Goal: Task Accomplishment & Management: Use online tool/utility

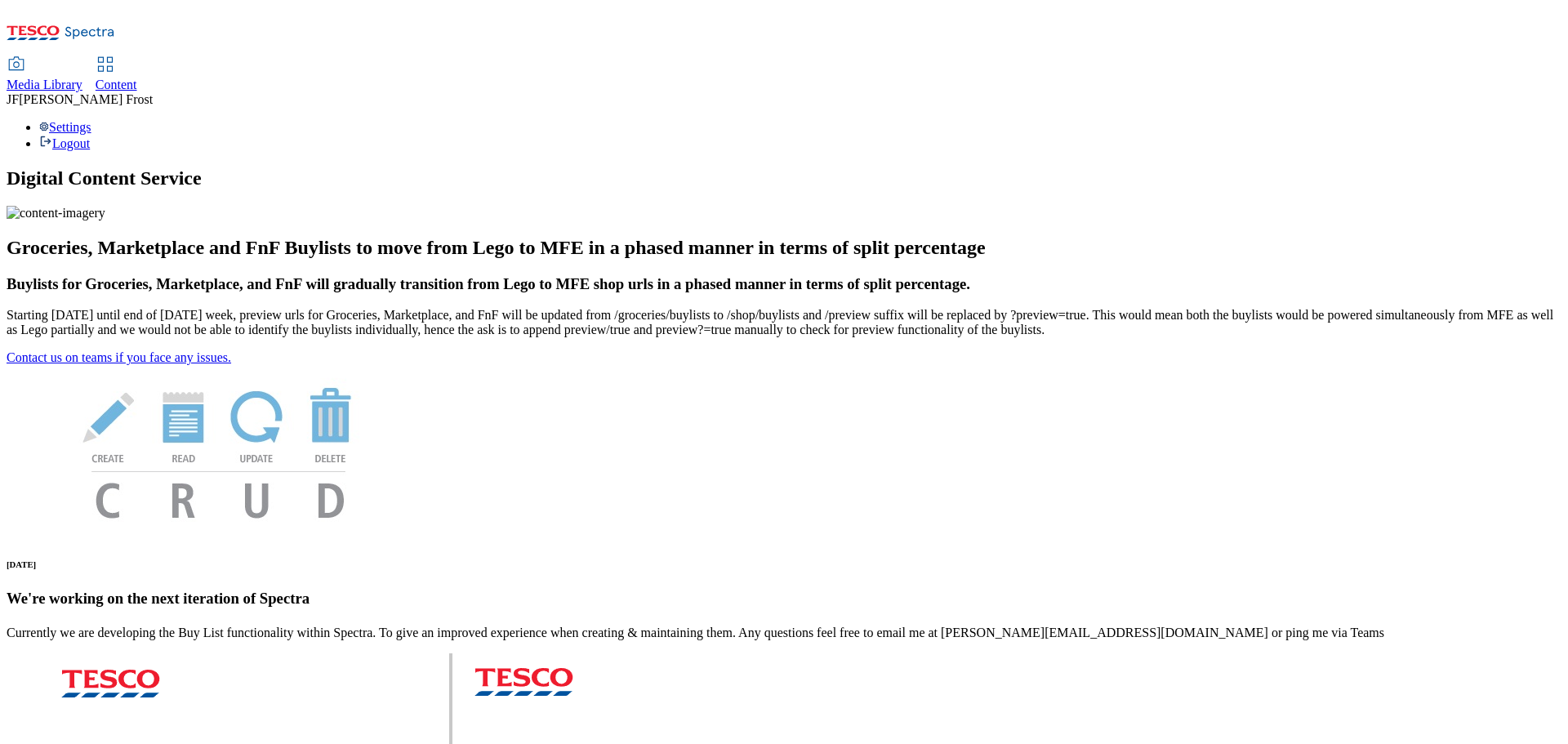
click at [137, 78] on span "Content" at bounding box center [116, 85] width 42 height 14
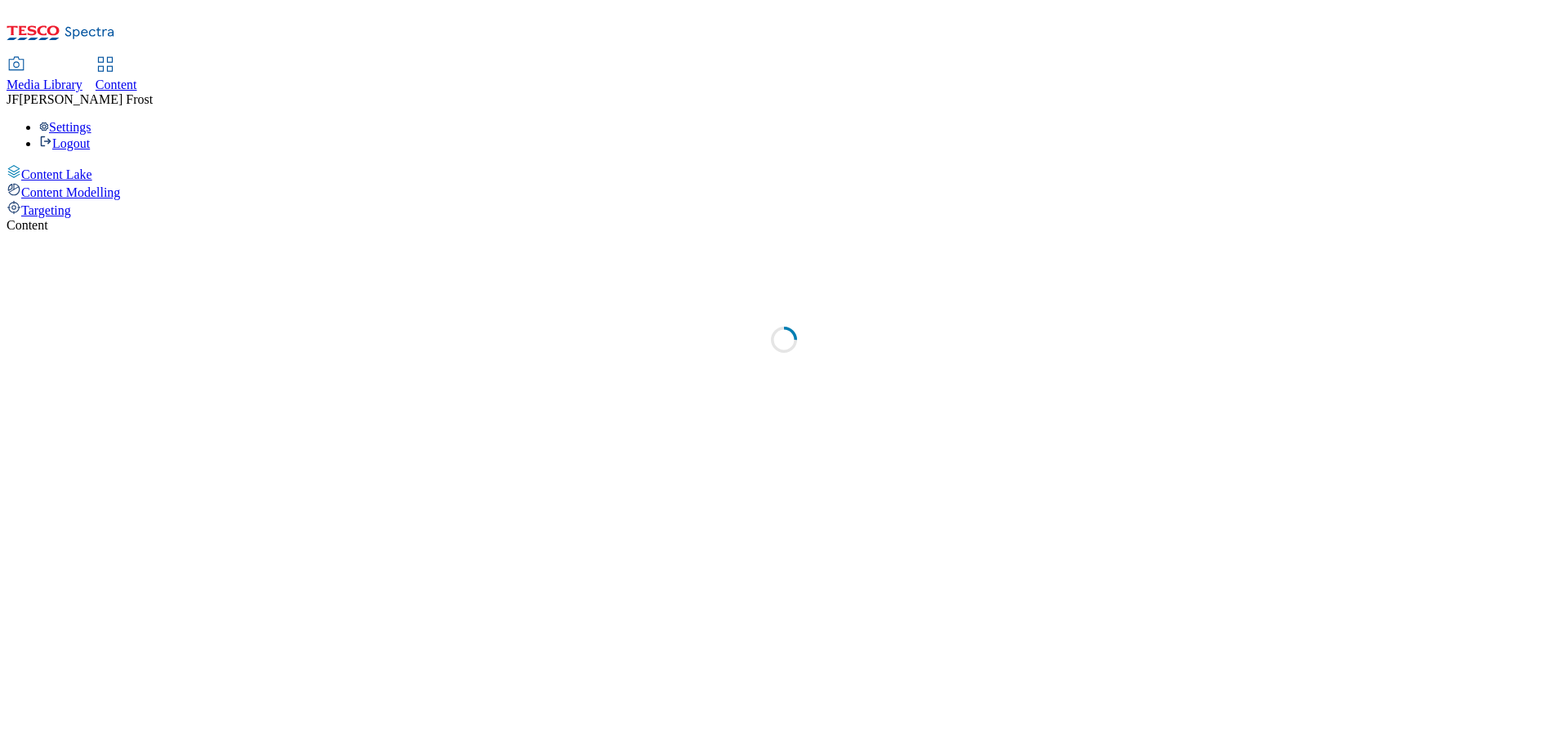
select select "ghs-uk"
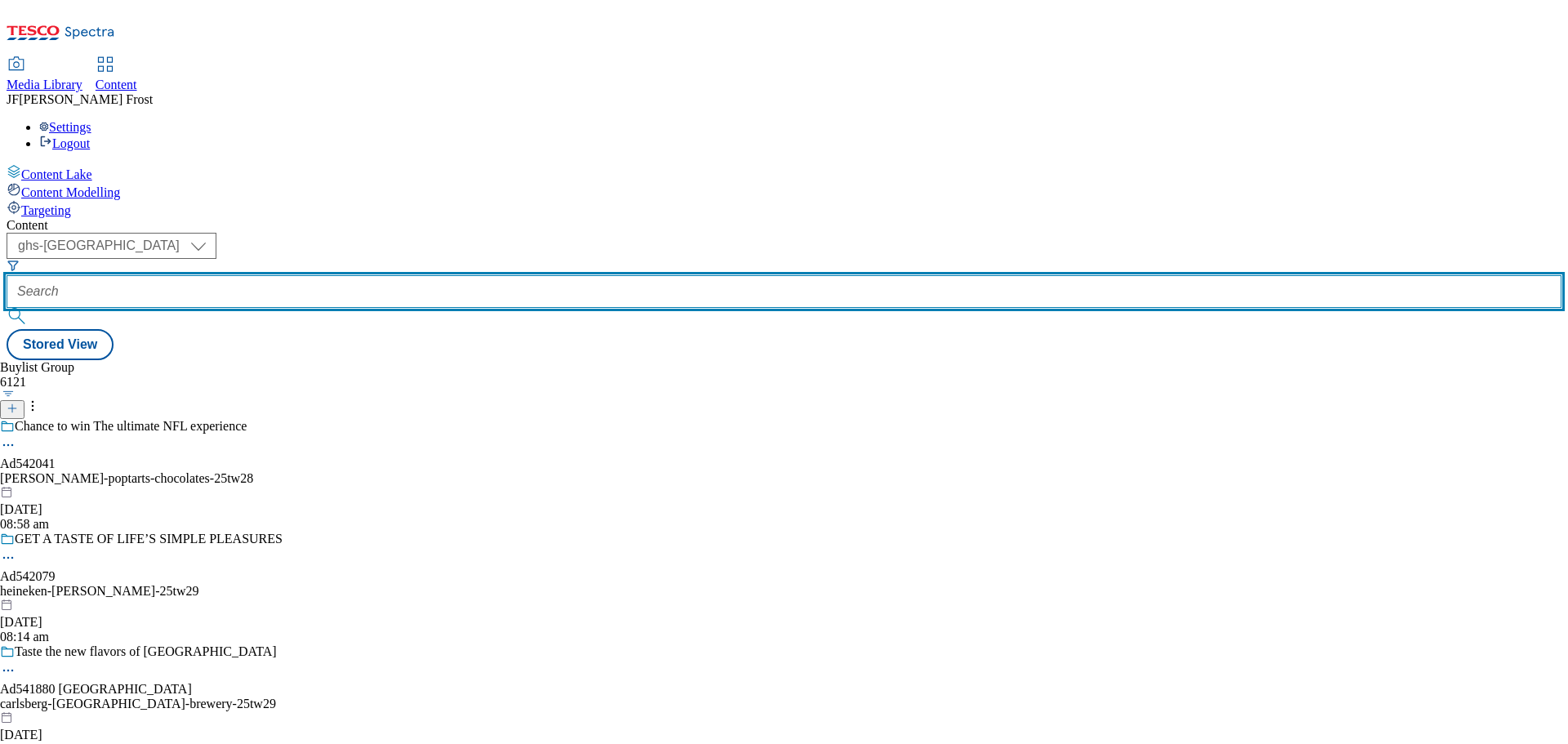
click at [419, 275] on input "text" at bounding box center [783, 291] width 1555 height 32
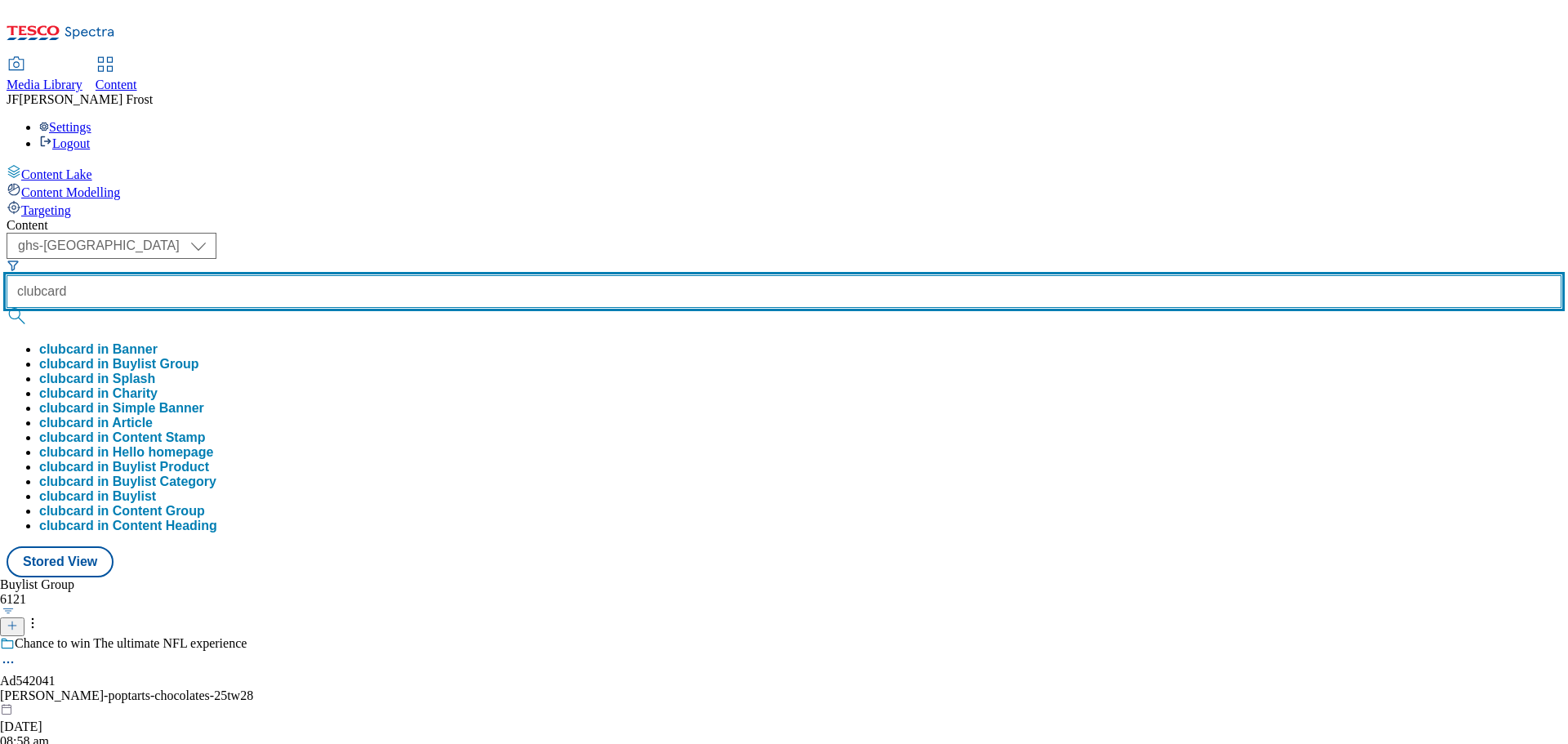
type input "clubcard"
click at [6, 308] on button "submit" at bounding box center [17, 316] width 23 height 17
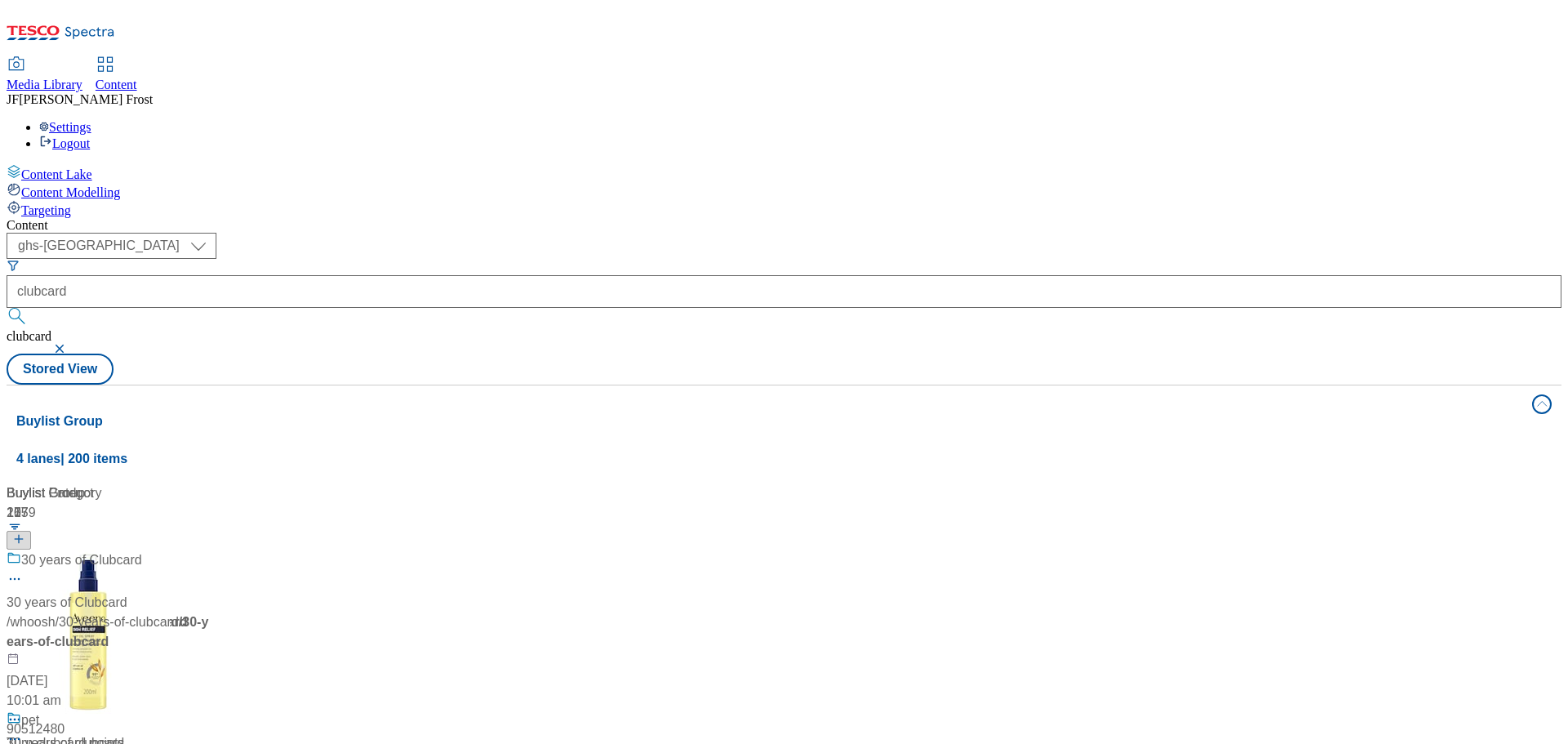
click at [766, 233] on div "( optional ) ghs-roi ghs-uk ghs-uk clubcard clubcard Stored View" at bounding box center [783, 309] width 1555 height 152
click at [114, 551] on div "Clubcard Prices" at bounding box center [67, 560] width 93 height 19
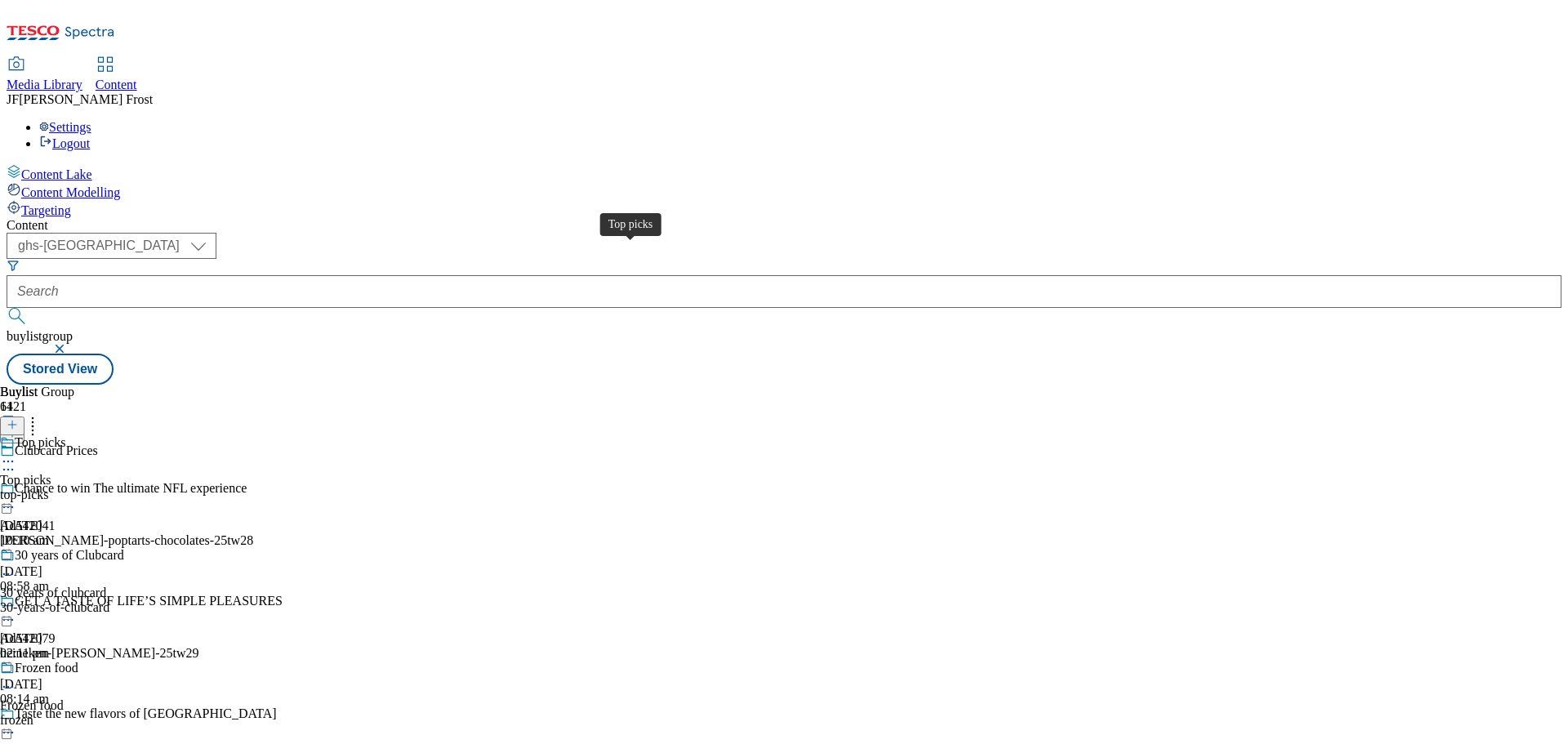
click at [66, 435] on div "Top picks" at bounding box center [40, 442] width 51 height 15
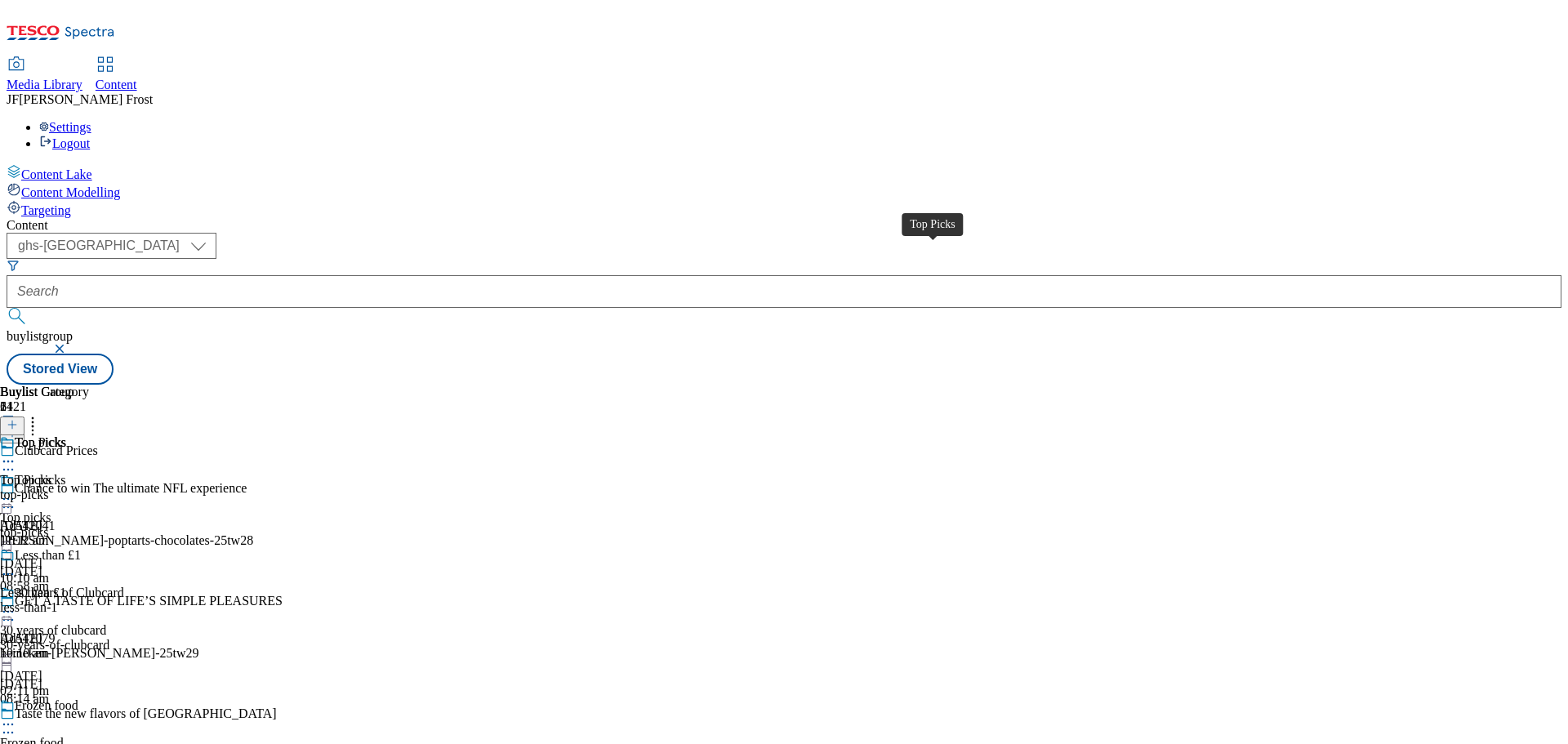
click at [66, 435] on span "Top Picks" at bounding box center [40, 444] width 52 height 18
click at [66, 473] on div "Top Picks" at bounding box center [40, 480] width 52 height 15
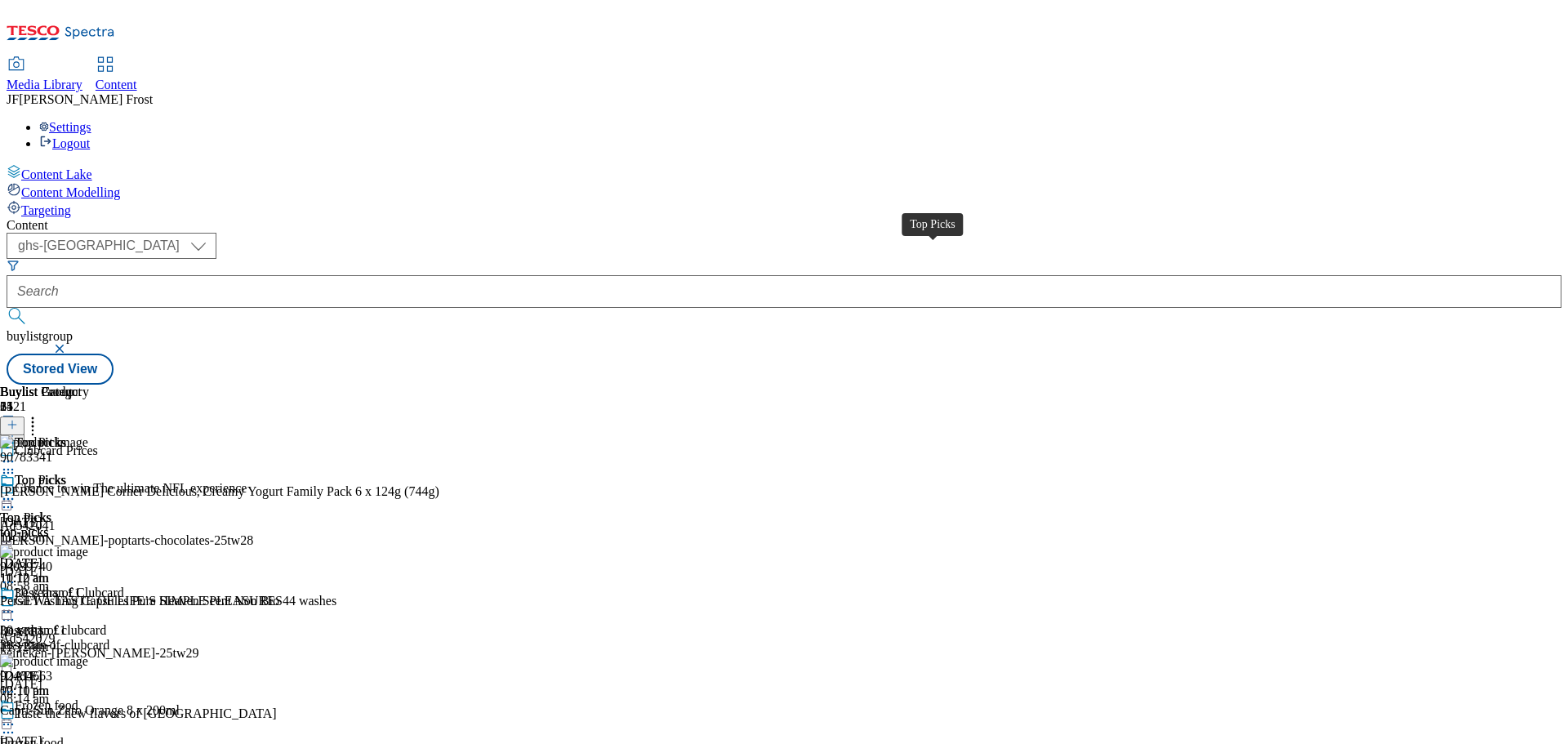
click at [66, 473] on div "Top Picks" at bounding box center [40, 480] width 52 height 15
click at [17, 490] on icon at bounding box center [8, 498] width 17 height 17
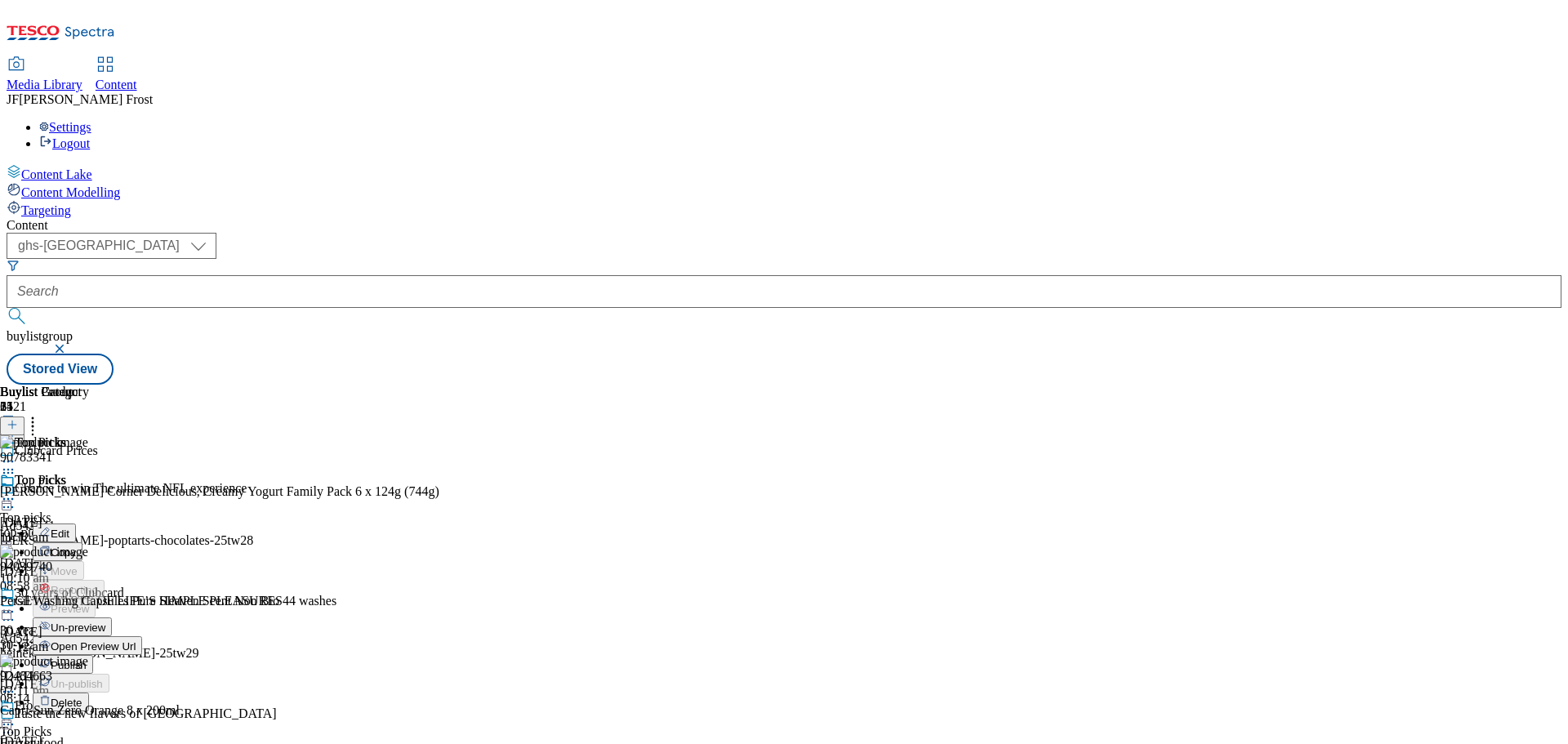
click at [106, 622] on span "Un-preview" at bounding box center [78, 628] width 55 height 12
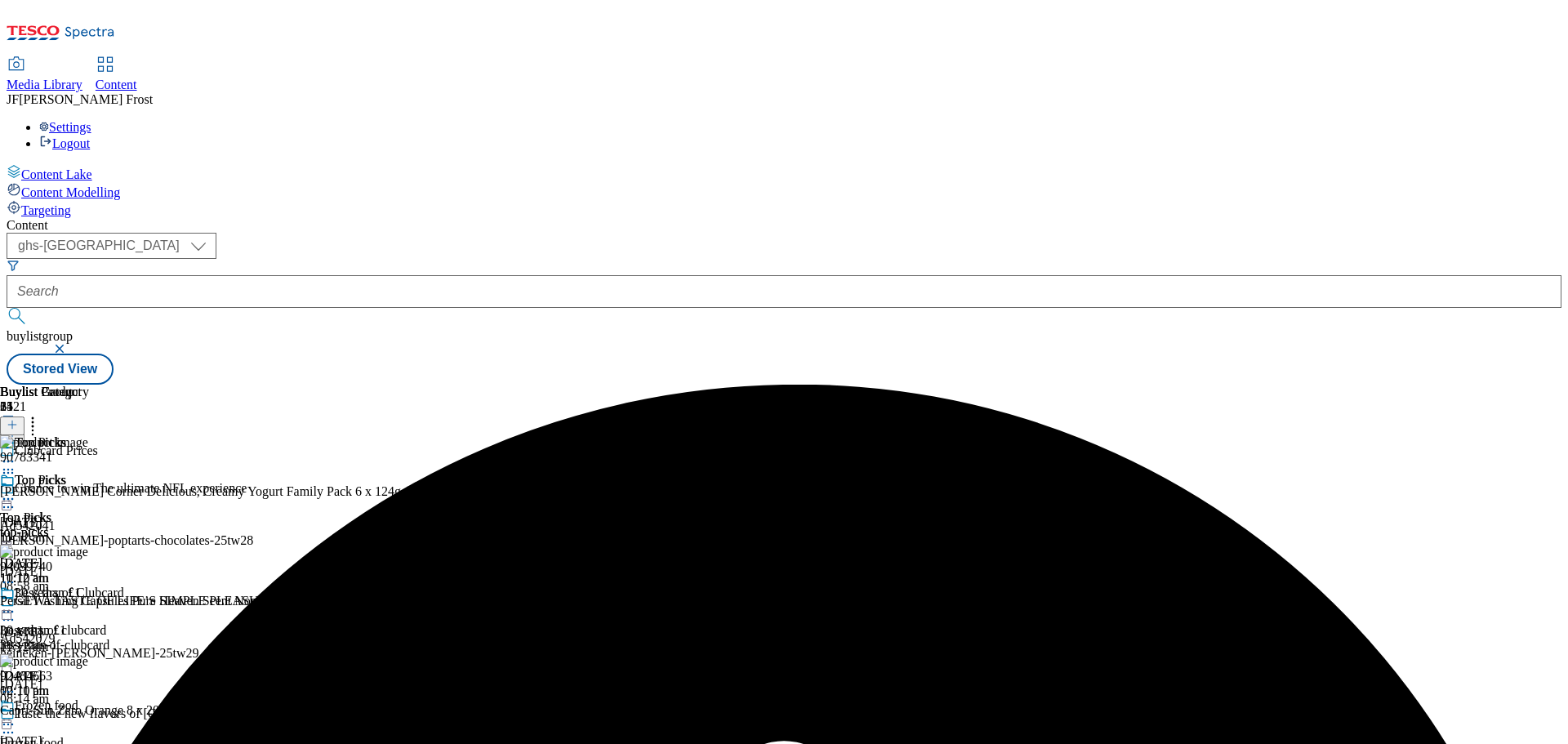
click at [950, 218] on div "Content ( optional ) ghs-roi ghs-uk ghs-uk buylistgroup Stored View Buylist Gro…" at bounding box center [783, 301] width 1555 height 167
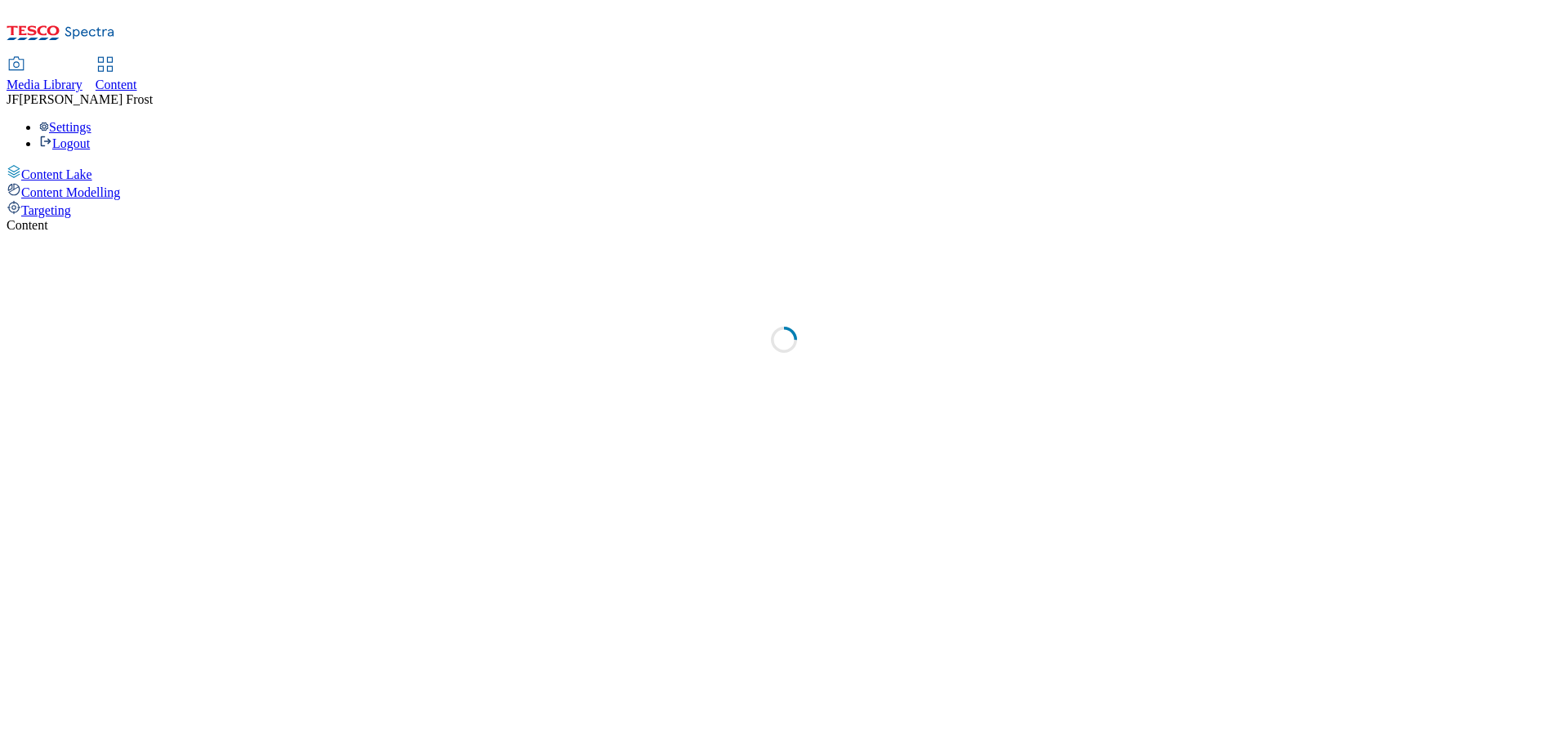
select select "ghs-[GEOGRAPHIC_DATA]"
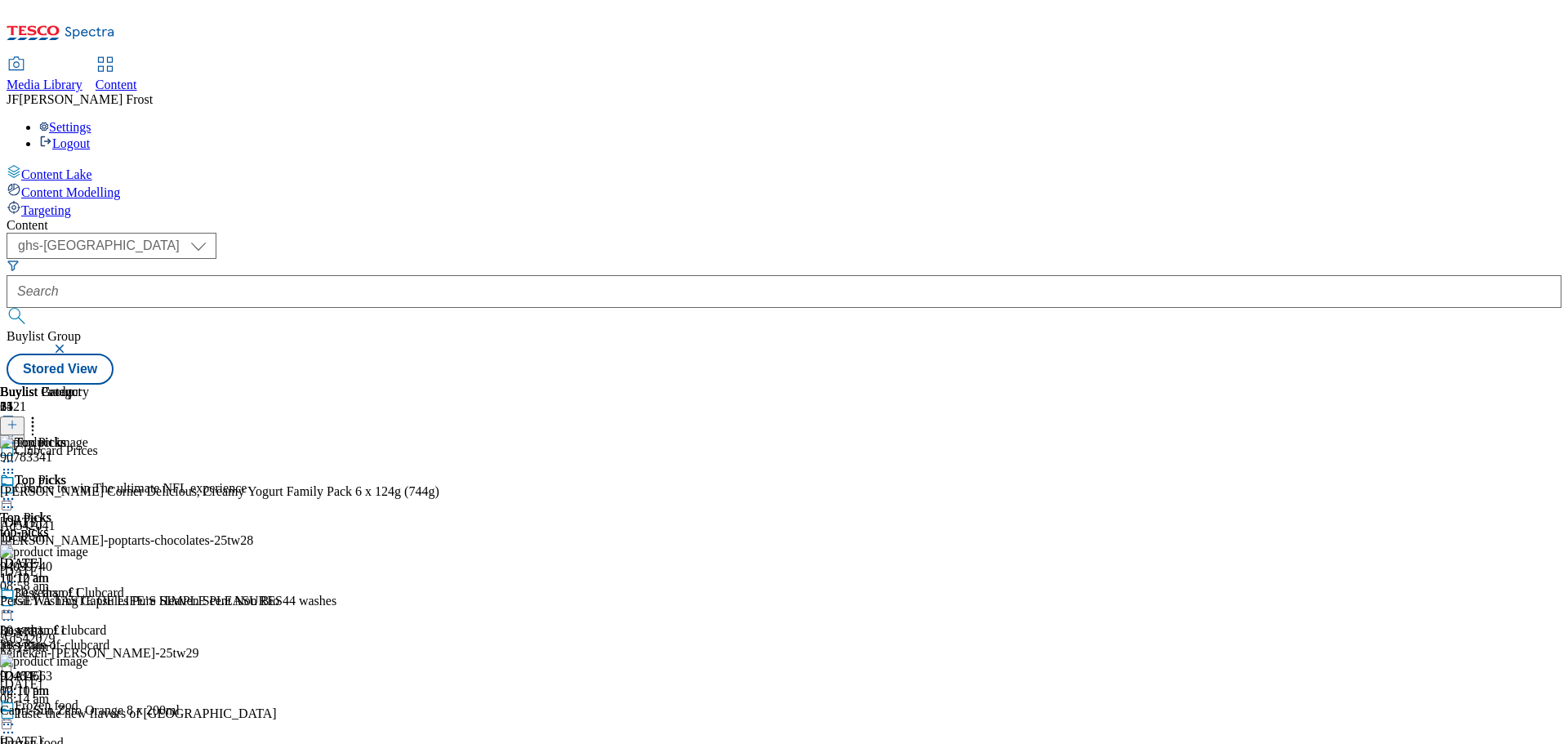
click at [17, 490] on icon at bounding box center [8, 498] width 17 height 17
click at [106, 622] on span "Un-preview" at bounding box center [78, 628] width 55 height 12
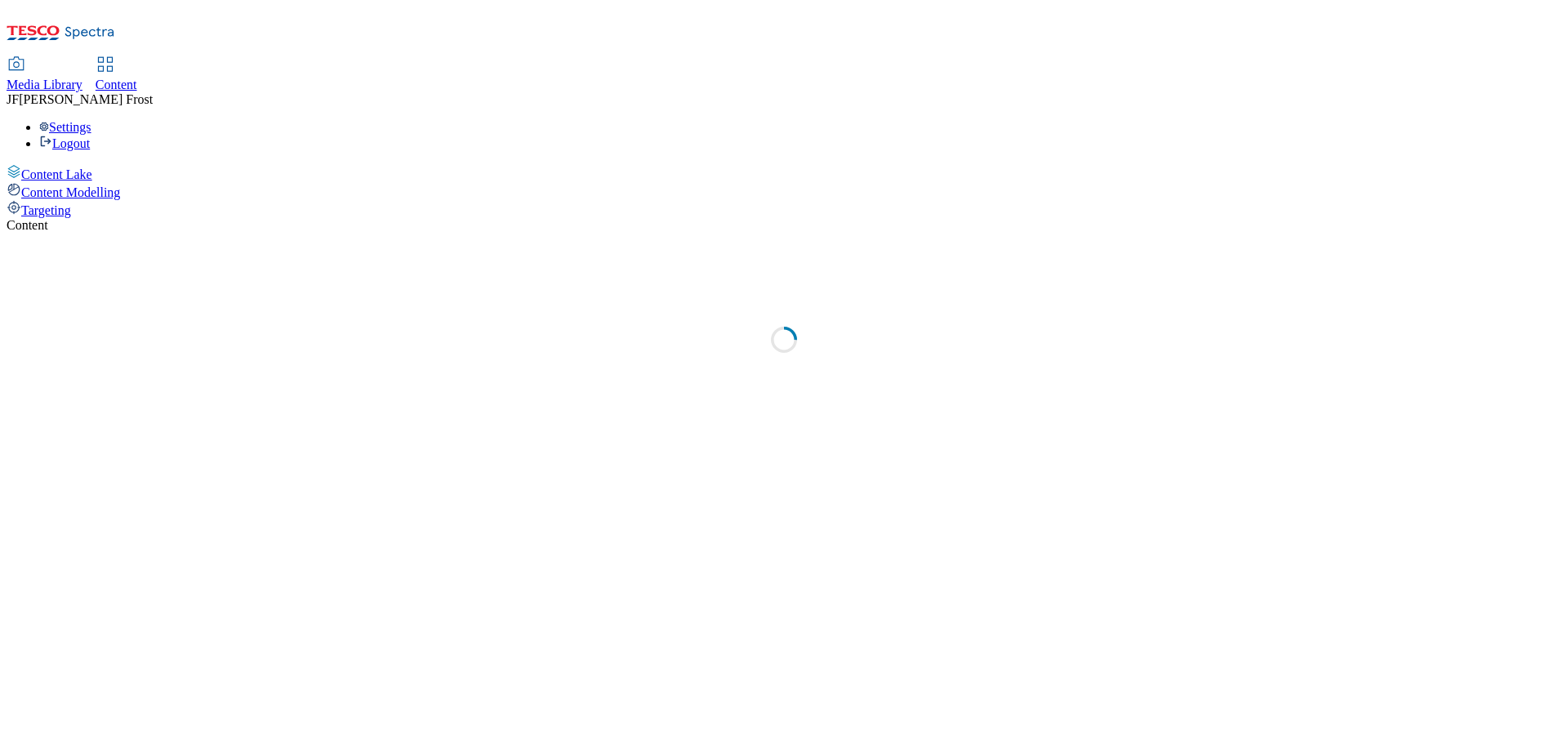
select select "ghs-[GEOGRAPHIC_DATA]"
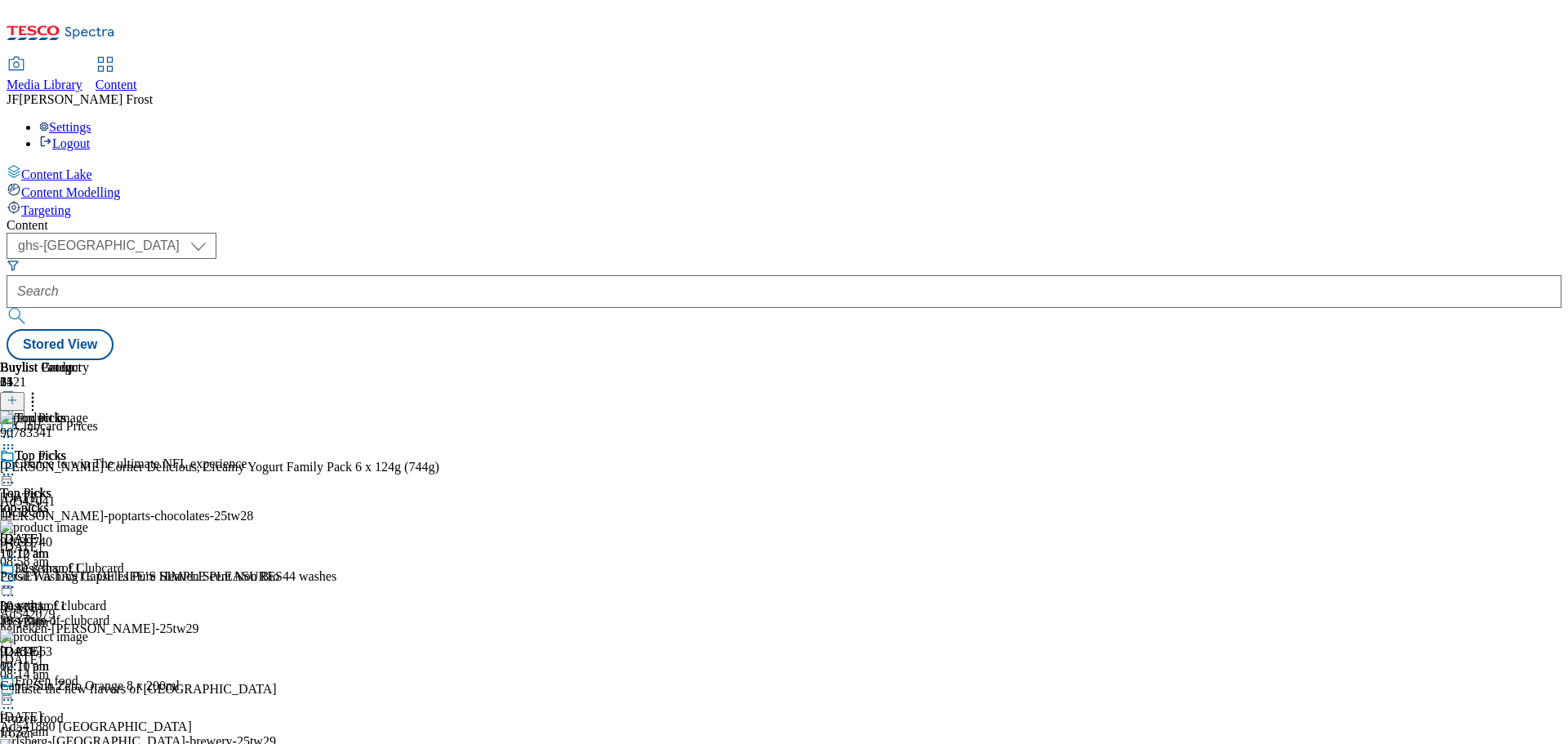
click at [17, 466] on icon at bounding box center [8, 474] width 17 height 17
click at [1027, 218] on div "Content ( optional ) ghs-roi ghs-uk ghs-uk Stored View Buylist Group 6121 Clubc…" at bounding box center [783, 289] width 1555 height 143
click at [1537, 120] on div "Settings Logout" at bounding box center [783, 136] width 1555 height 31
click at [90, 136] on link "Logout" at bounding box center [65, 143] width 51 height 14
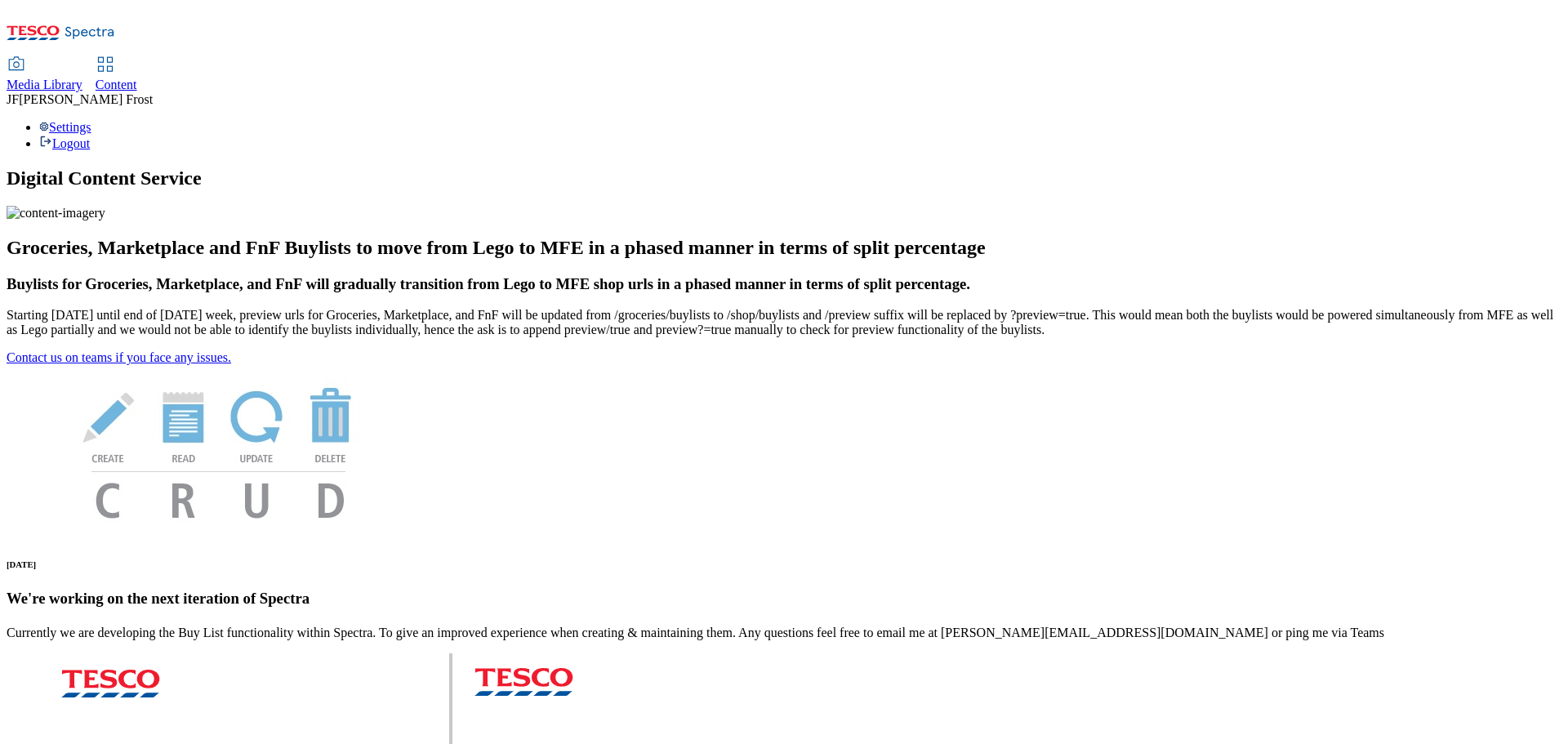
click at [137, 78] on span "Content" at bounding box center [116, 85] width 42 height 14
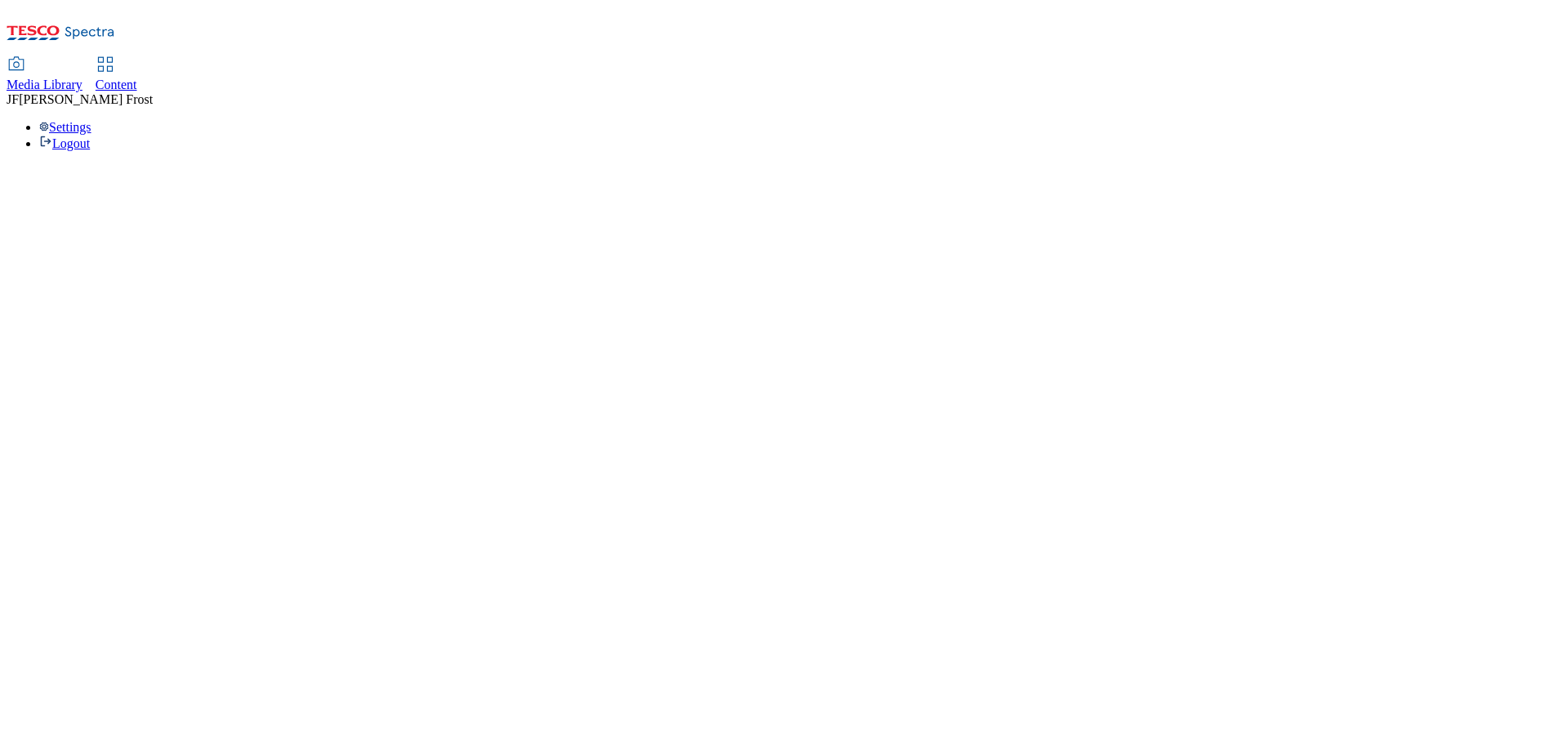
select select "ghs-uk"
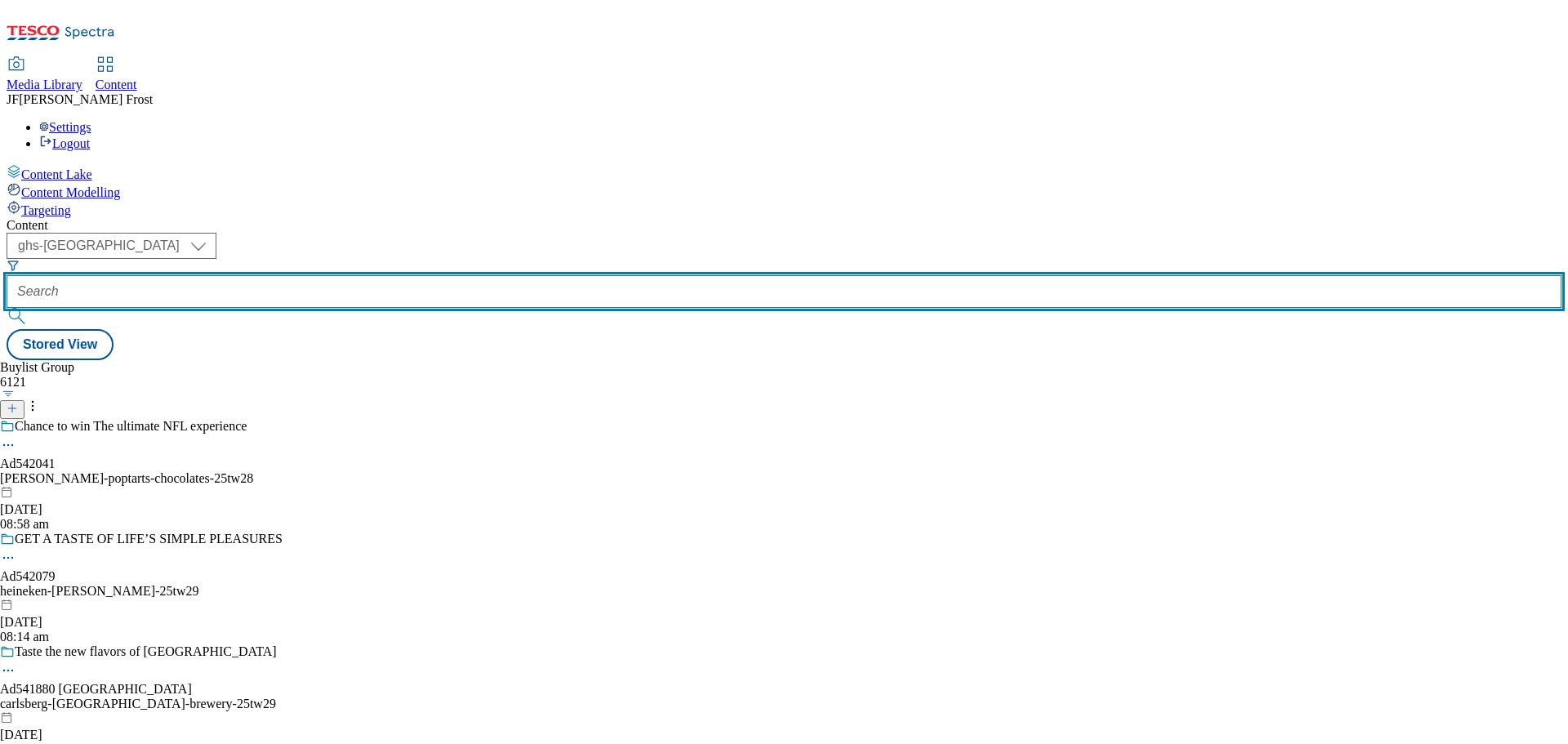
click at [409, 275] on input "text" at bounding box center [783, 291] width 1555 height 32
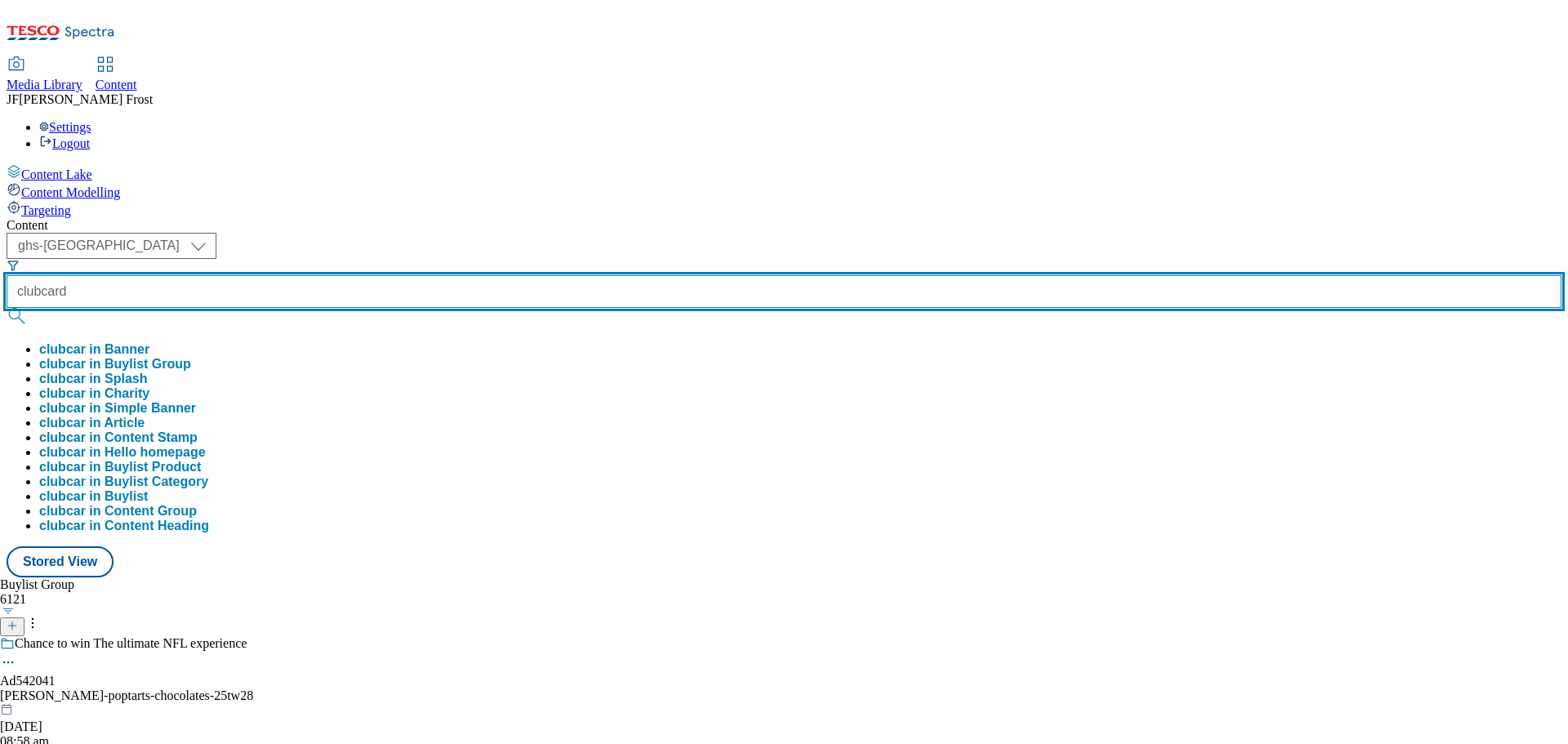
type input "clubcard"
click at [6, 308] on button "submit" at bounding box center [17, 316] width 23 height 17
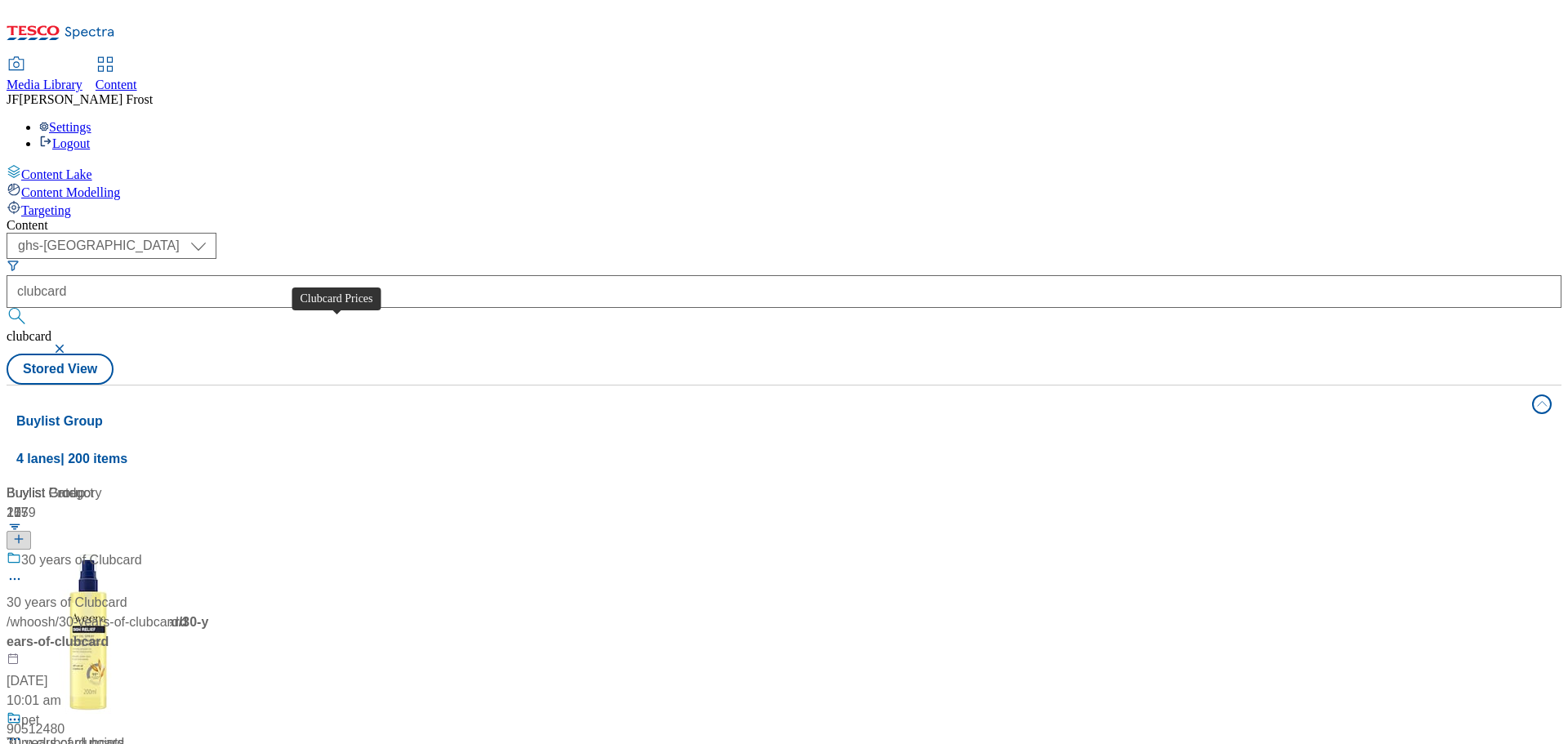
click at [114, 551] on span "Clubcard Prices" at bounding box center [67, 560] width 93 height 20
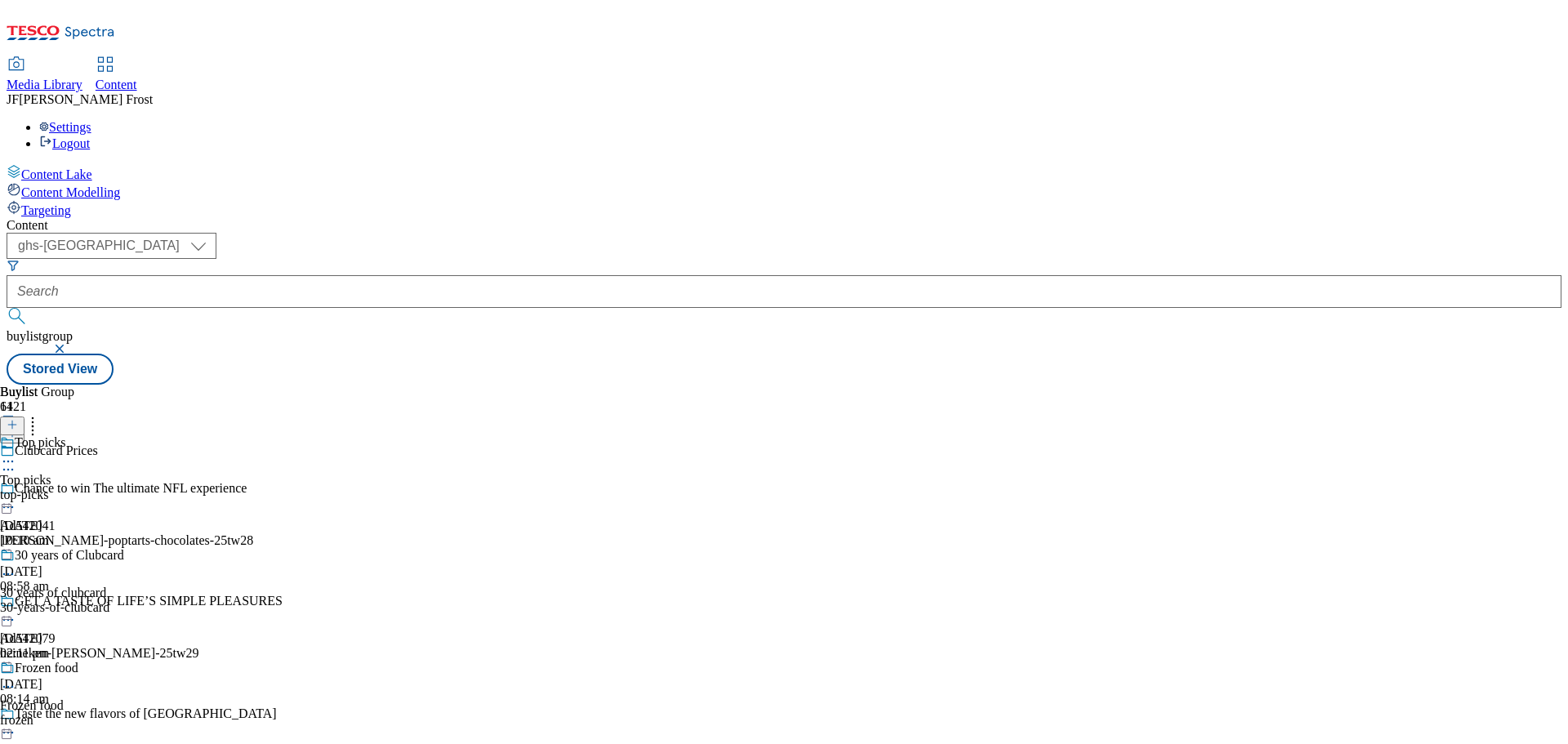
scroll to position [245, 0]
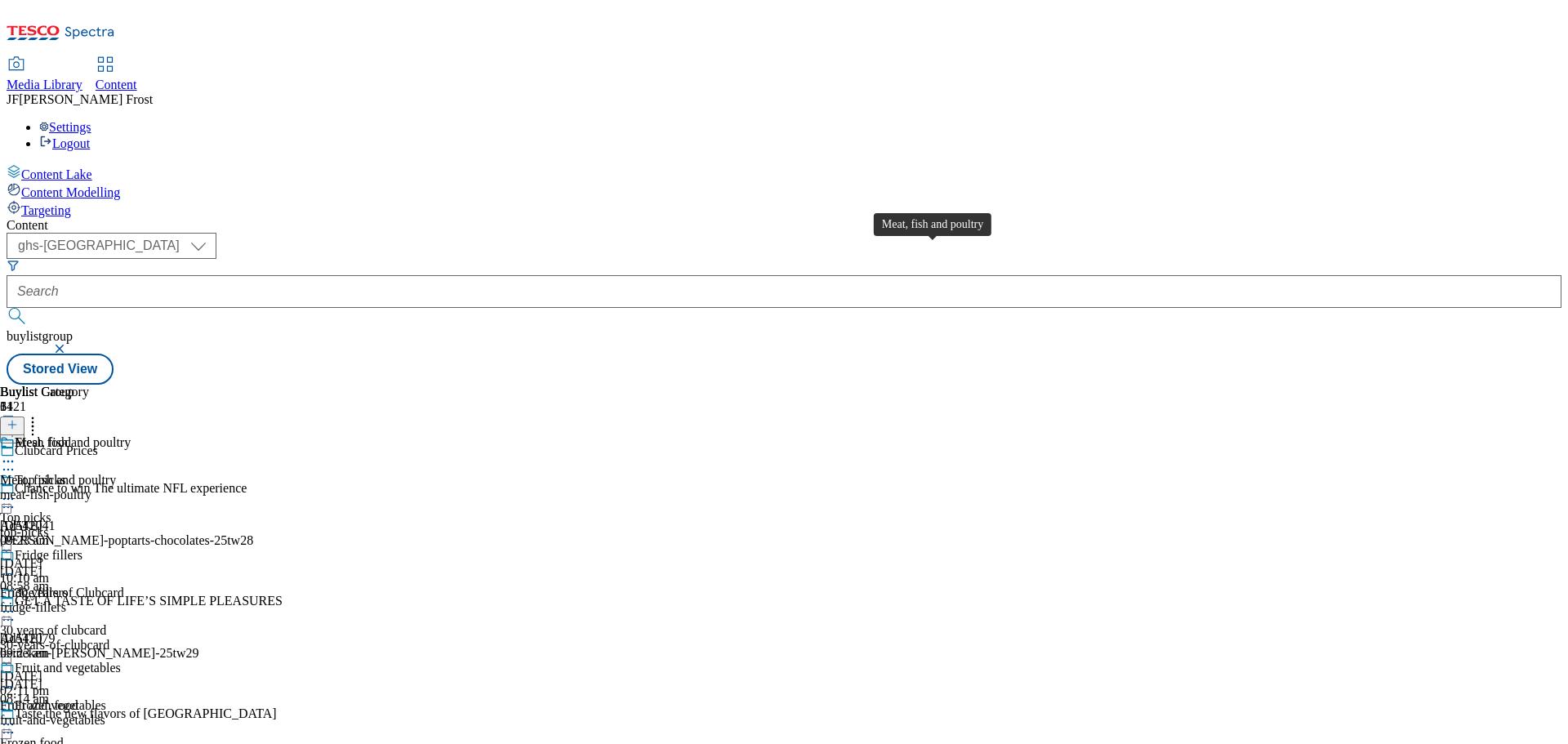
click at [130, 435] on div "Meat, fish and poultry" at bounding box center [73, 442] width 116 height 15
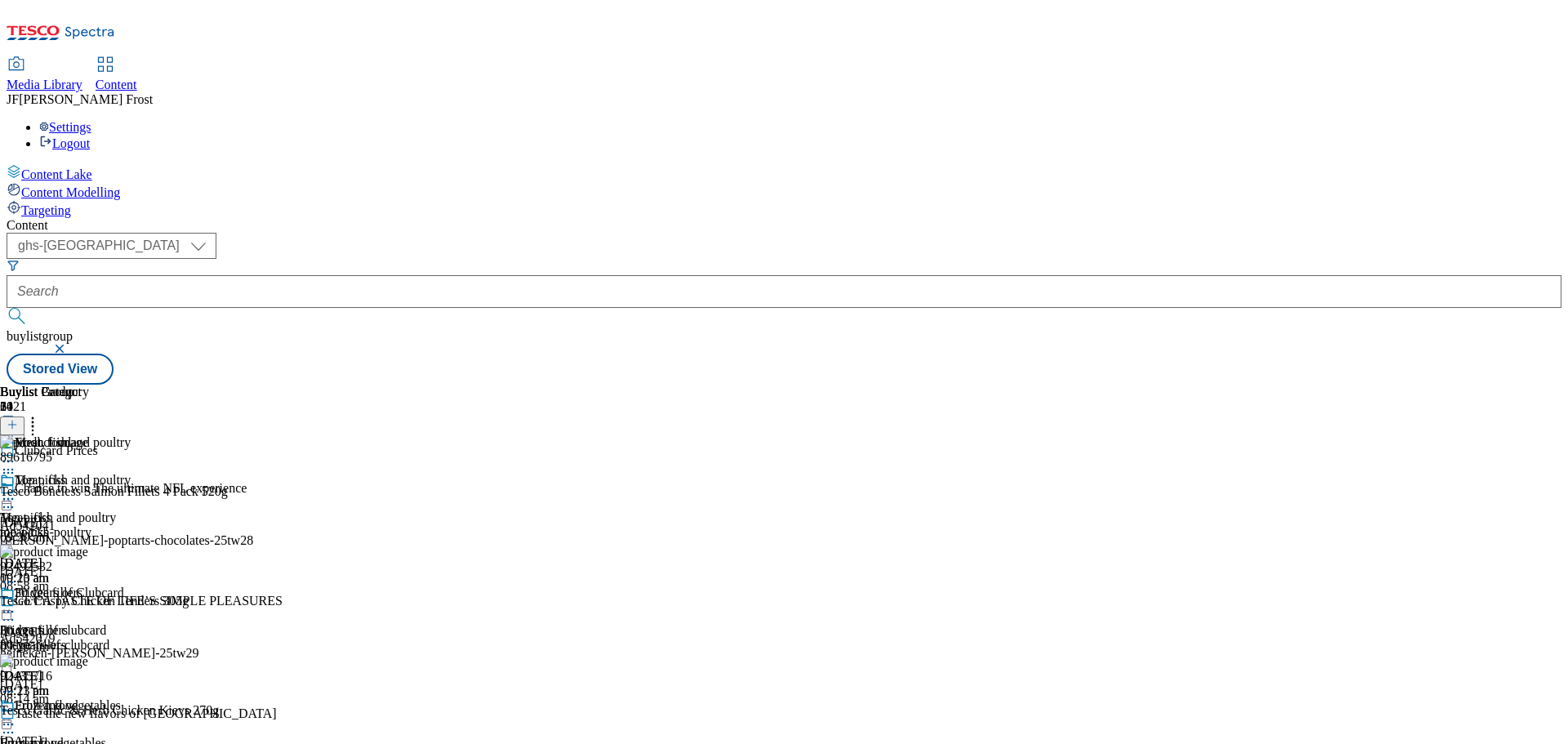
click at [17, 490] on icon at bounding box center [8, 498] width 17 height 17
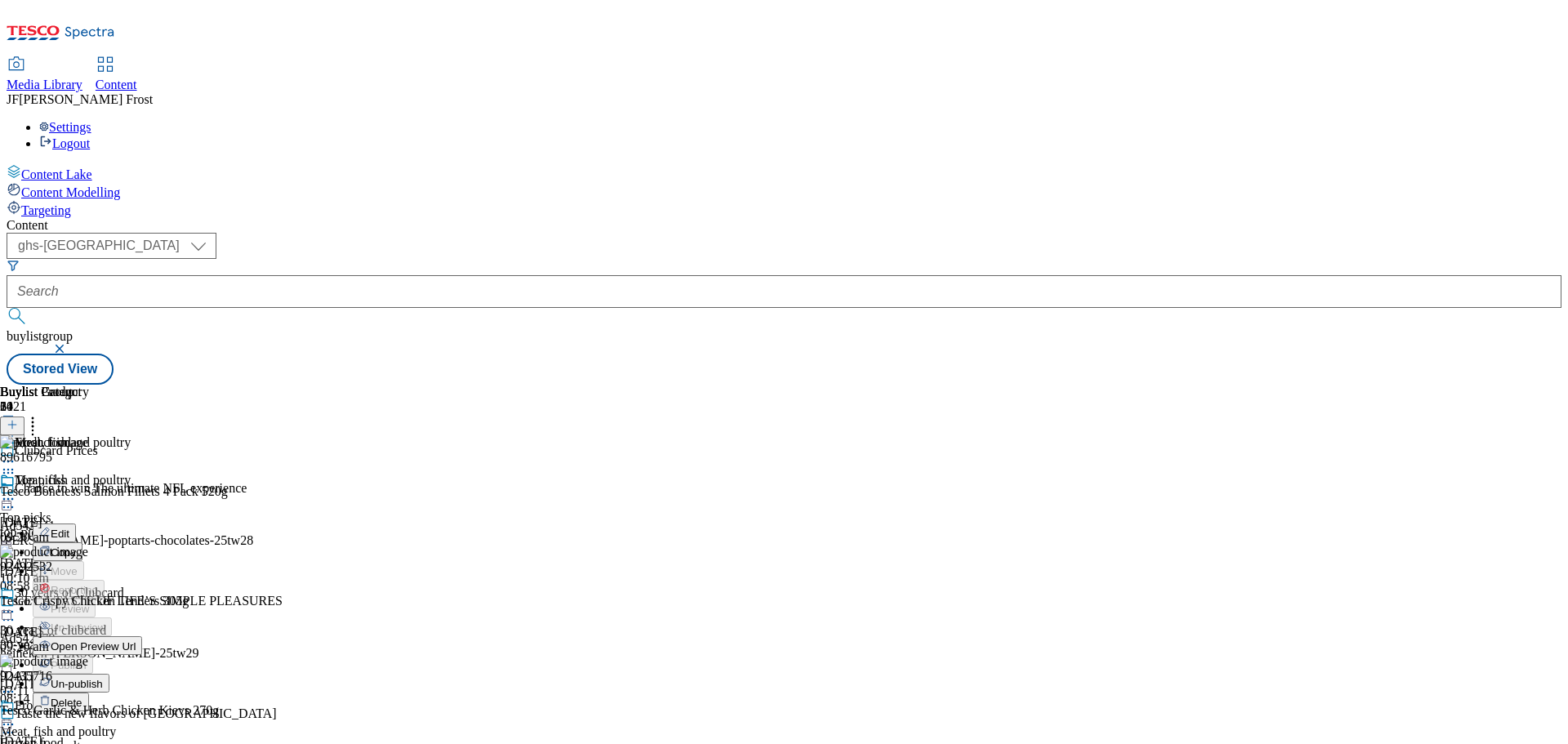
click at [103, 678] on span "Un-publish" at bounding box center [77, 684] width 52 height 12
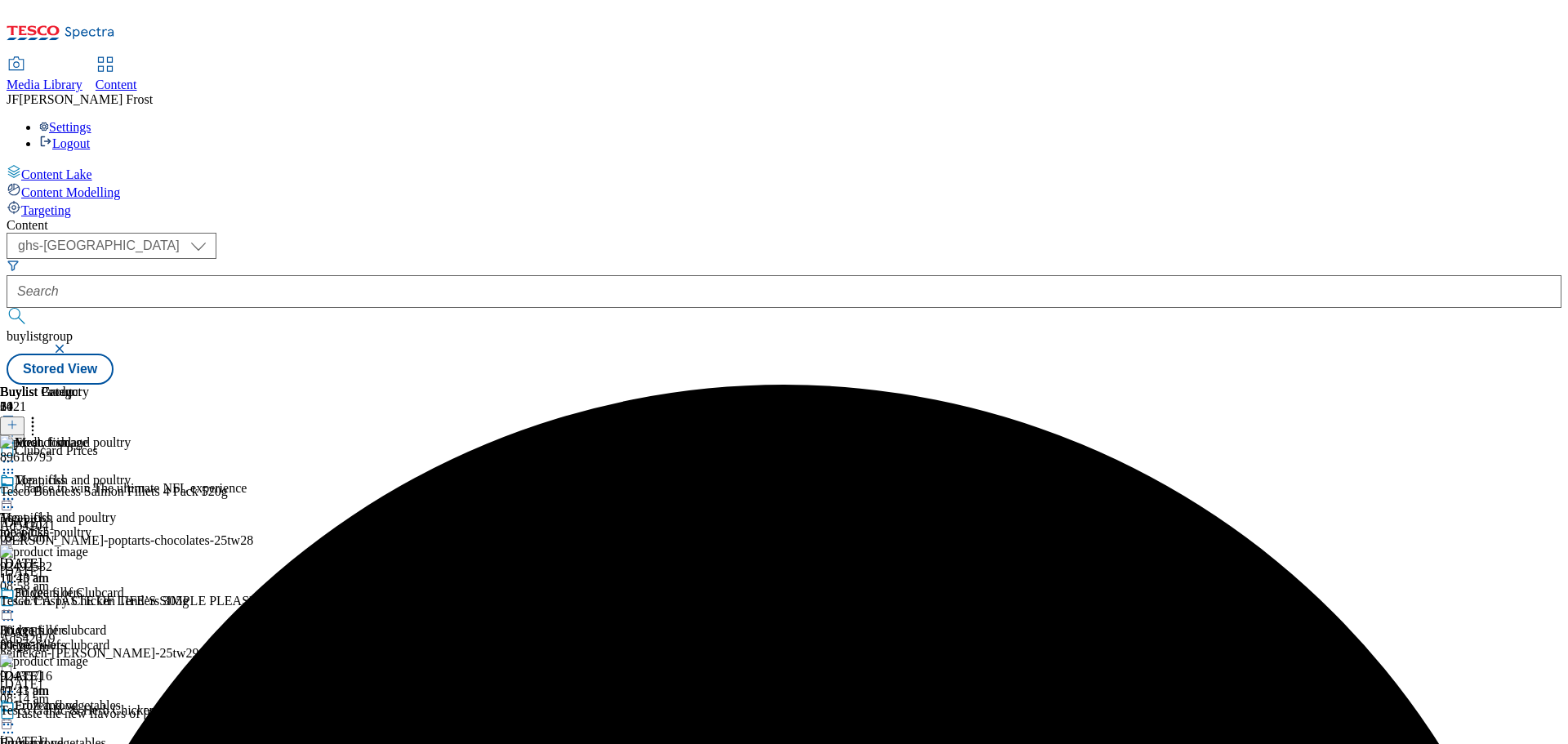
click at [17, 490] on icon at bounding box center [8, 498] width 17 height 17
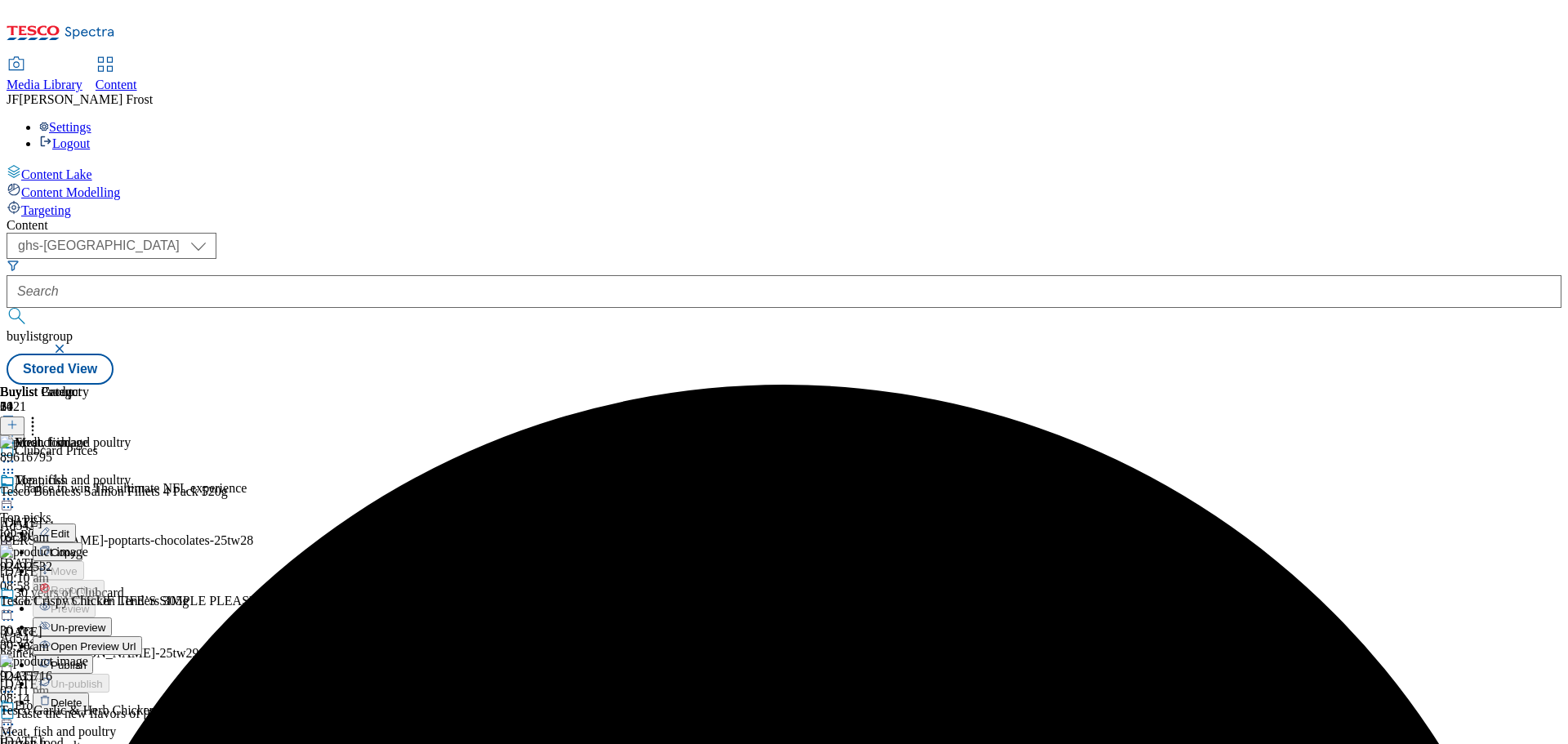
click at [106, 622] on span "Un-preview" at bounding box center [78, 628] width 55 height 12
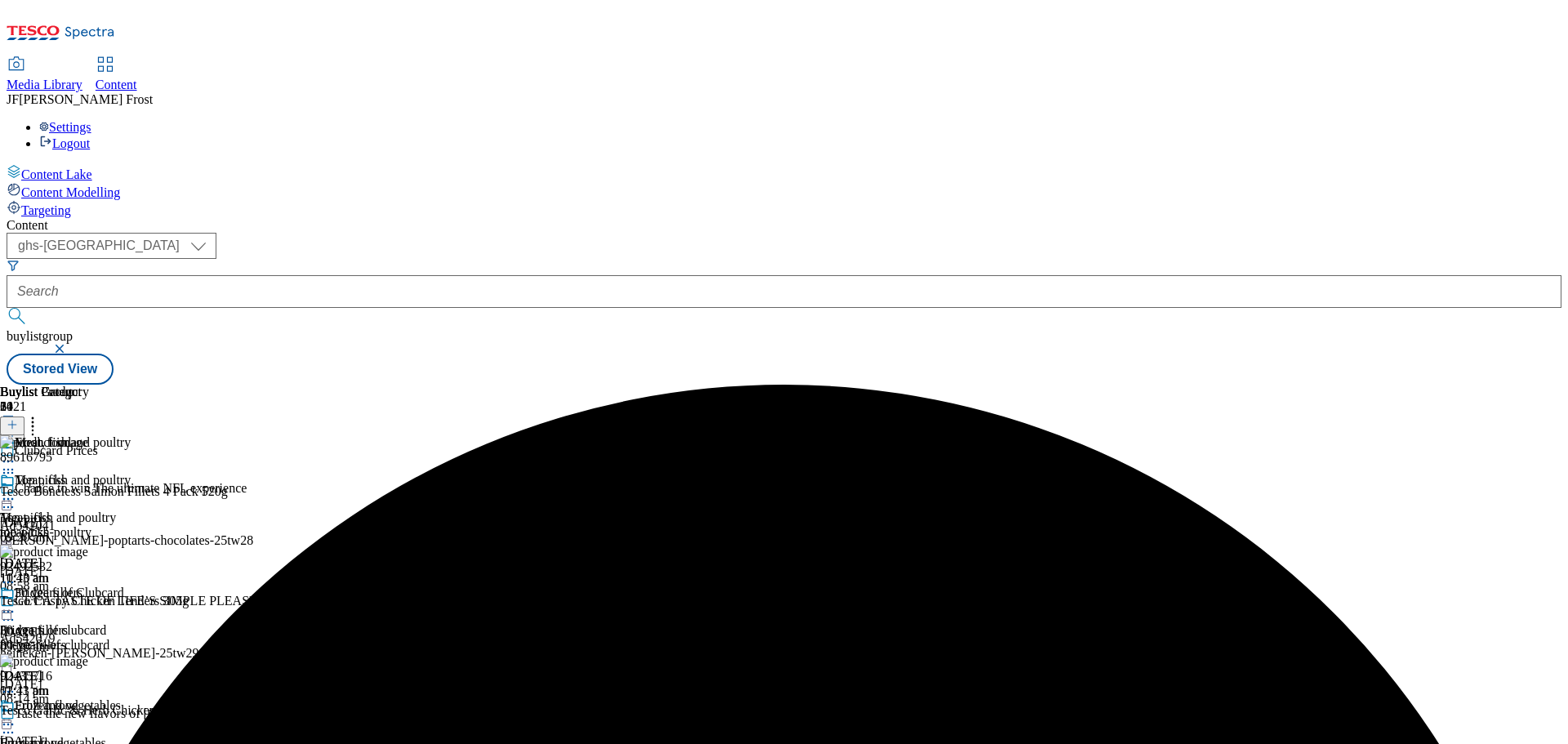
click at [41, 414] on icon at bounding box center [32, 422] width 17 height 17
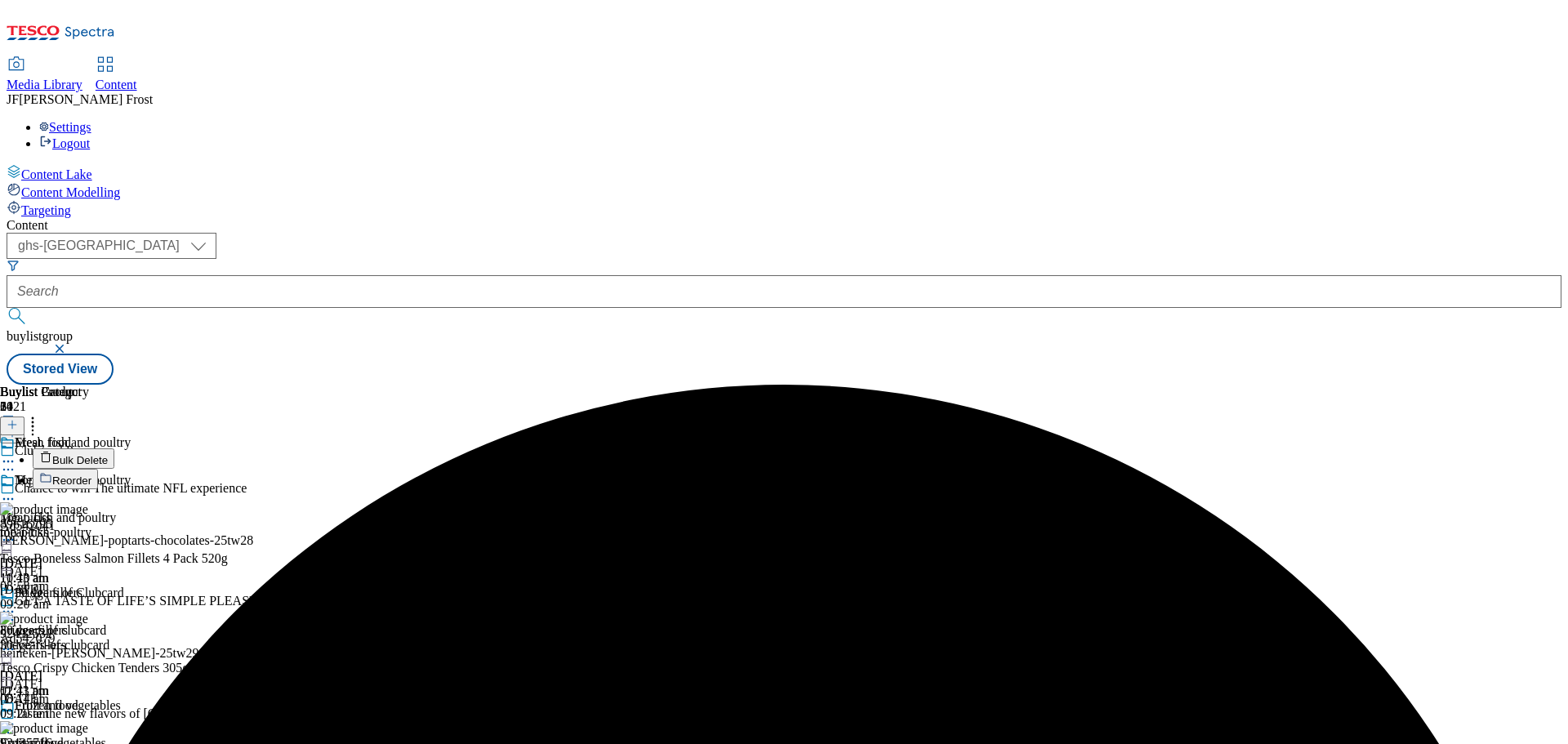
click at [114, 448] on button "Bulk Delete" at bounding box center [73, 458] width 81 height 20
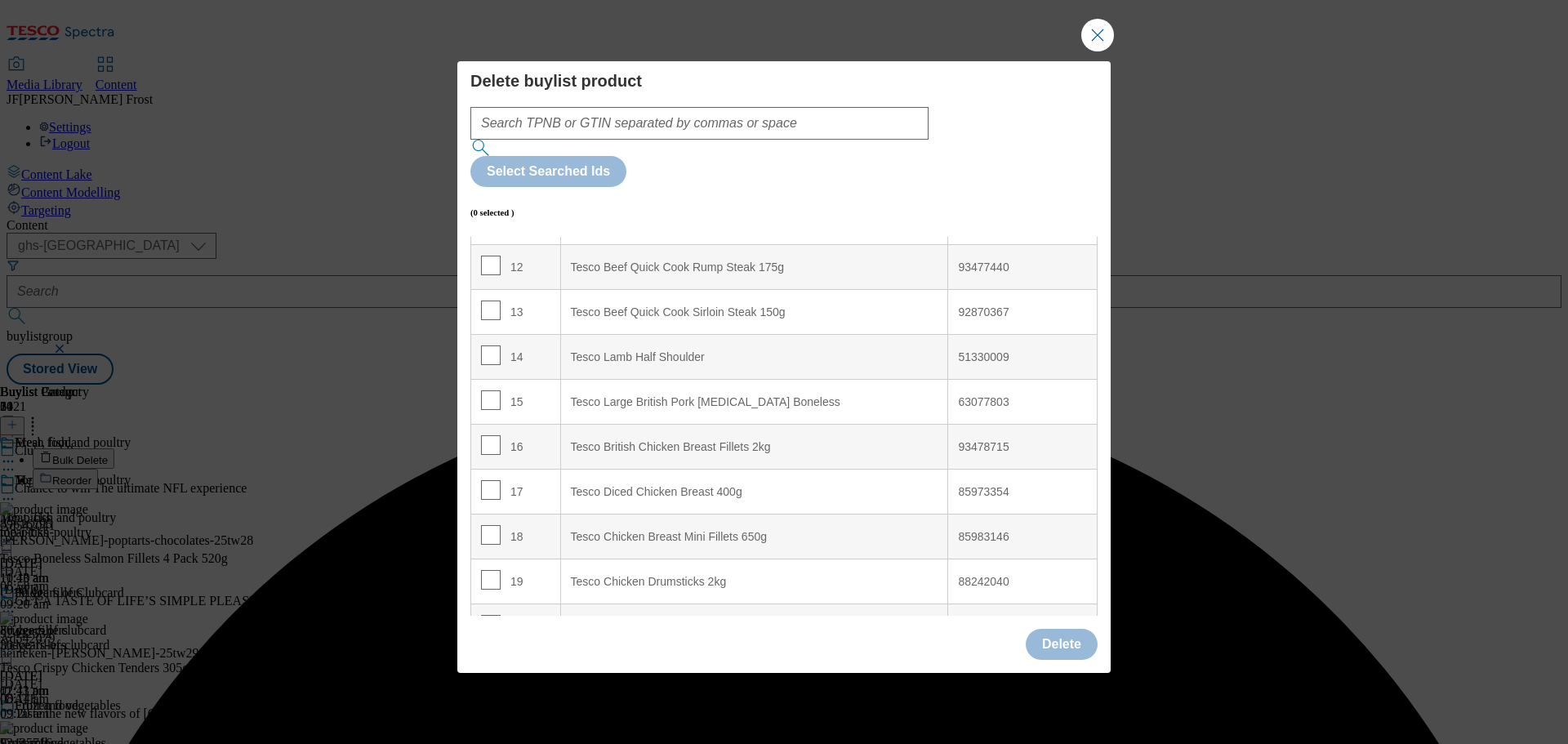
scroll to position [566, 0]
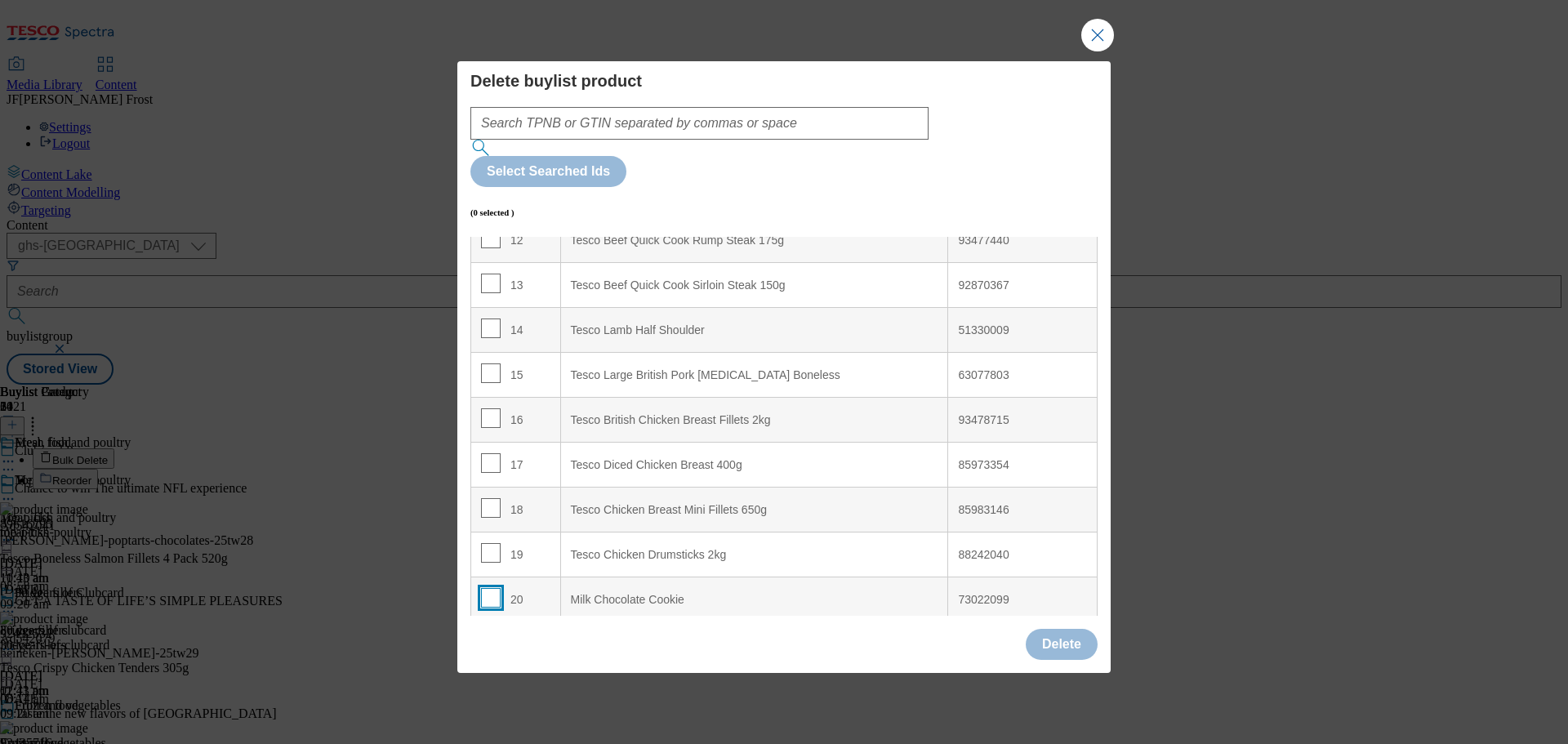
click at [490, 588] on input "Modal" at bounding box center [490, 598] width 19 height 19
checkbox input "true"
click at [1064, 629] on button "Delete" at bounding box center [1061, 644] width 72 height 31
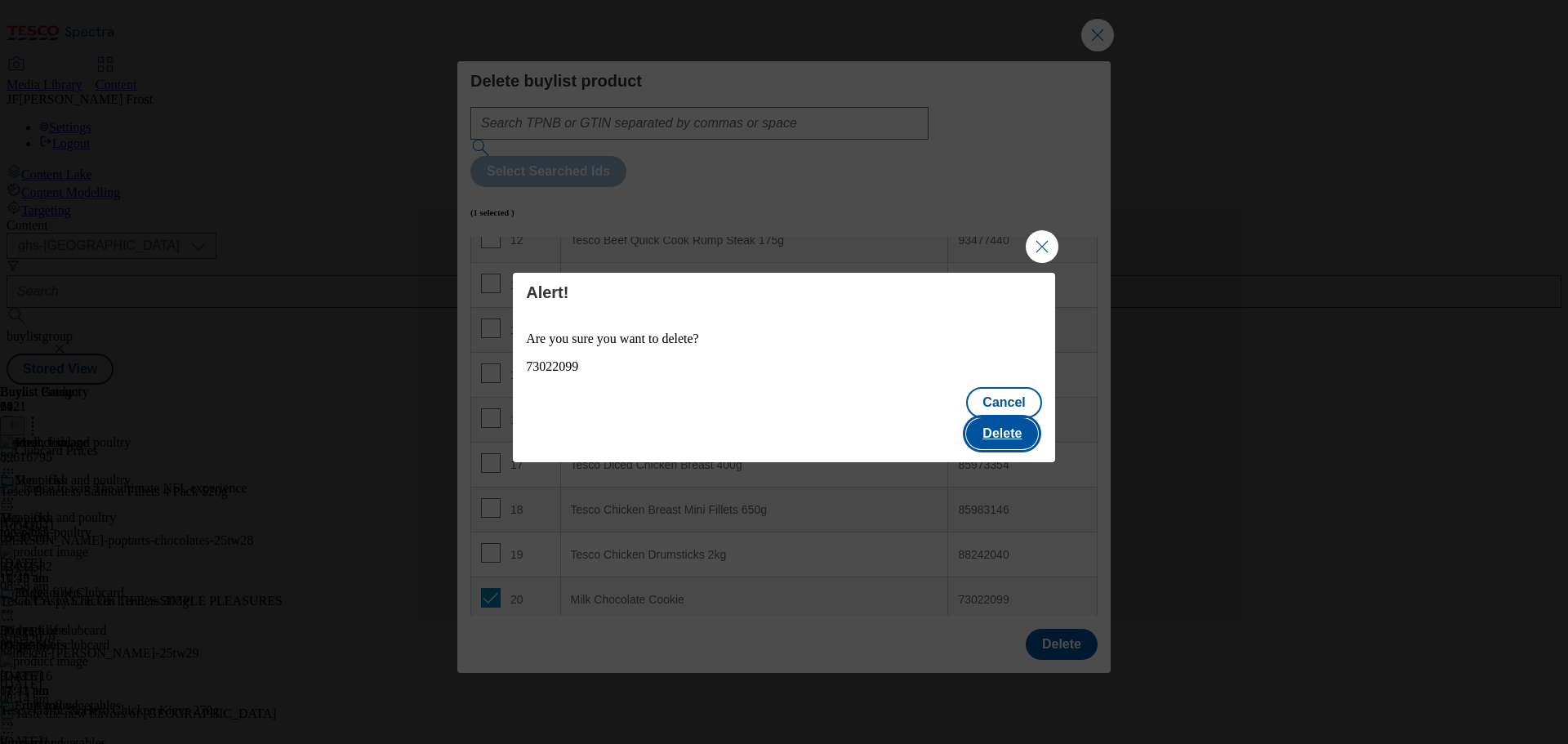
click at [1016, 418] on button "Delete" at bounding box center [1002, 434] width 72 height 31
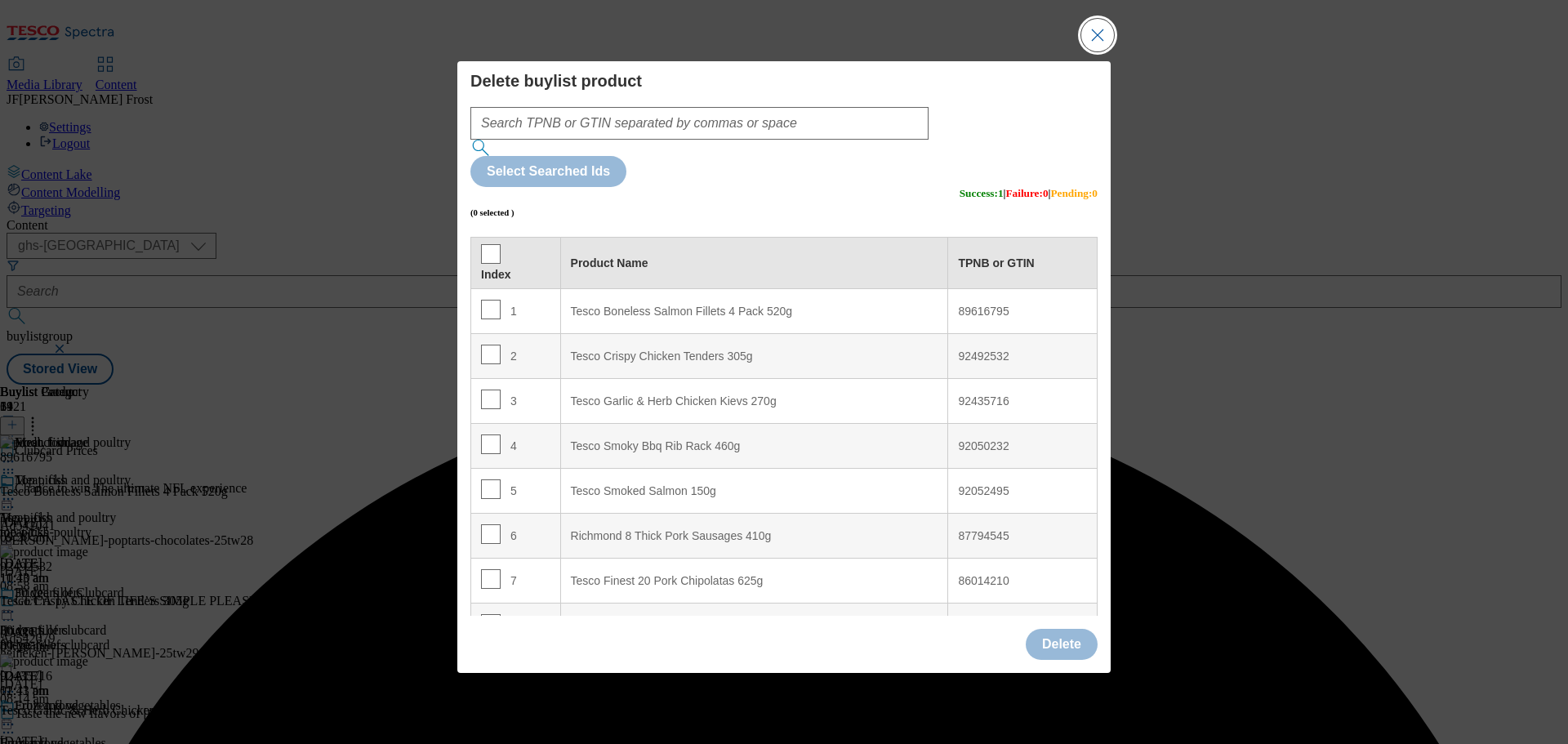
click at [1101, 52] on button "Close Modal" at bounding box center [1097, 34] width 32 height 32
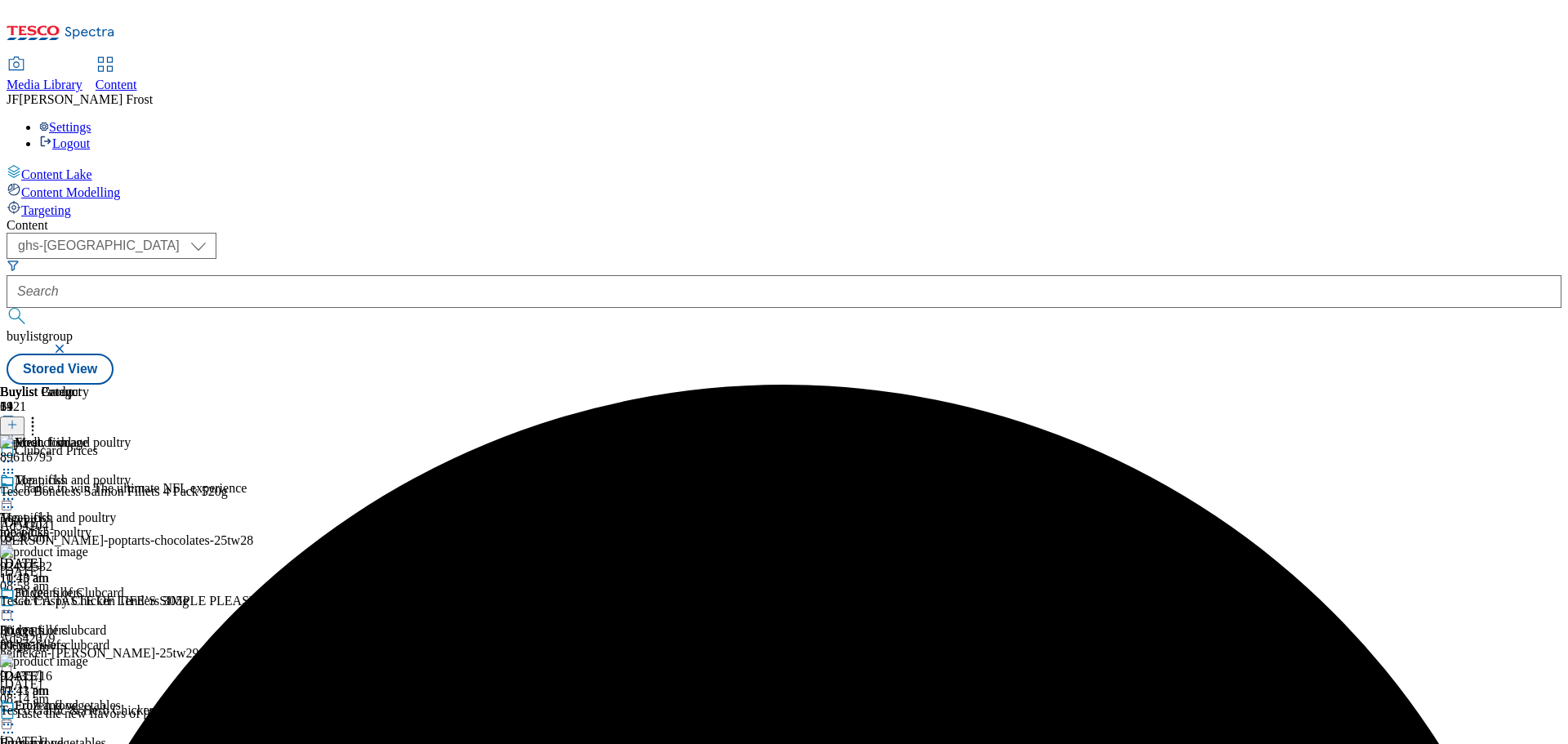
click at [17, 490] on icon at bounding box center [8, 498] width 17 height 17
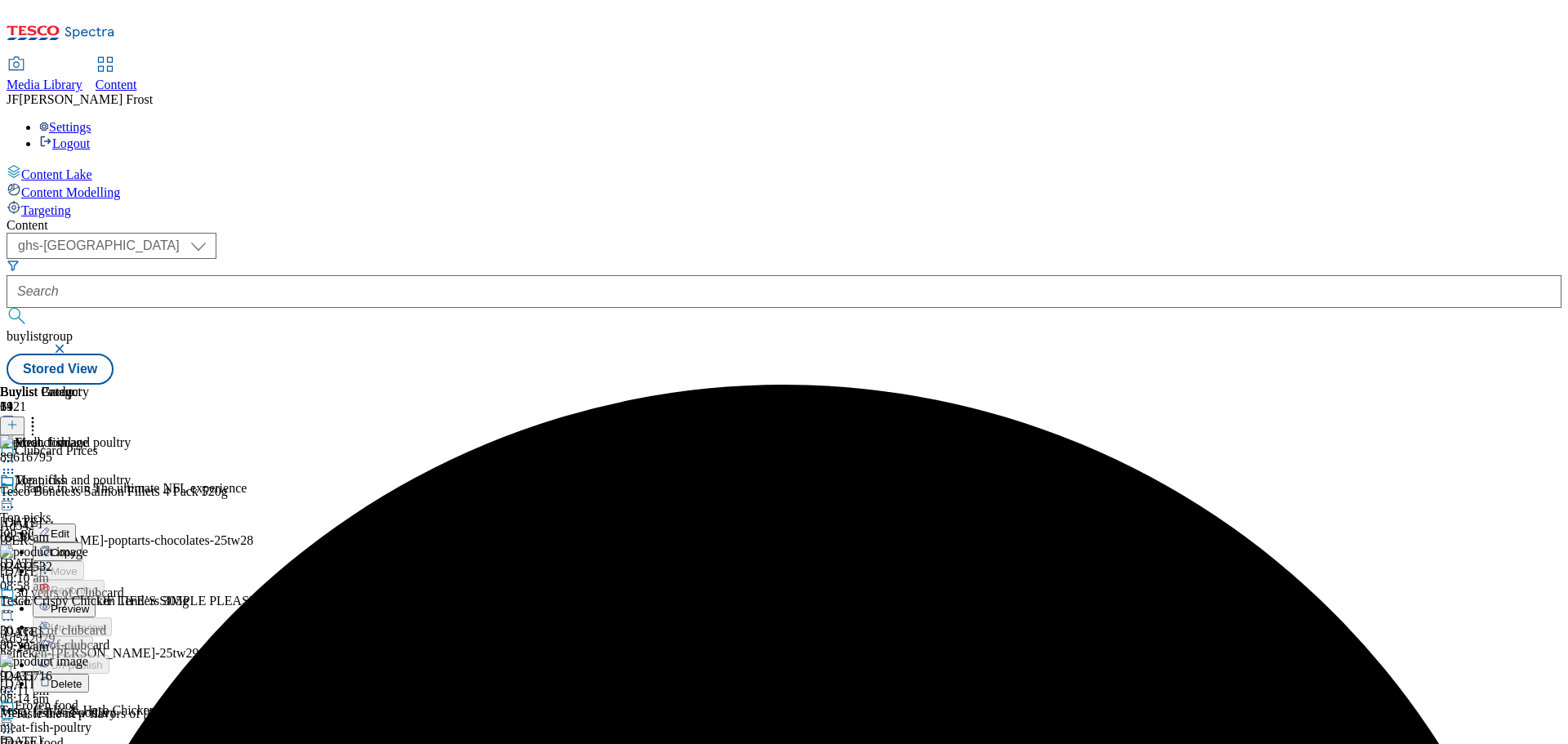
click at [95, 599] on button "Preview" at bounding box center [64, 608] width 63 height 18
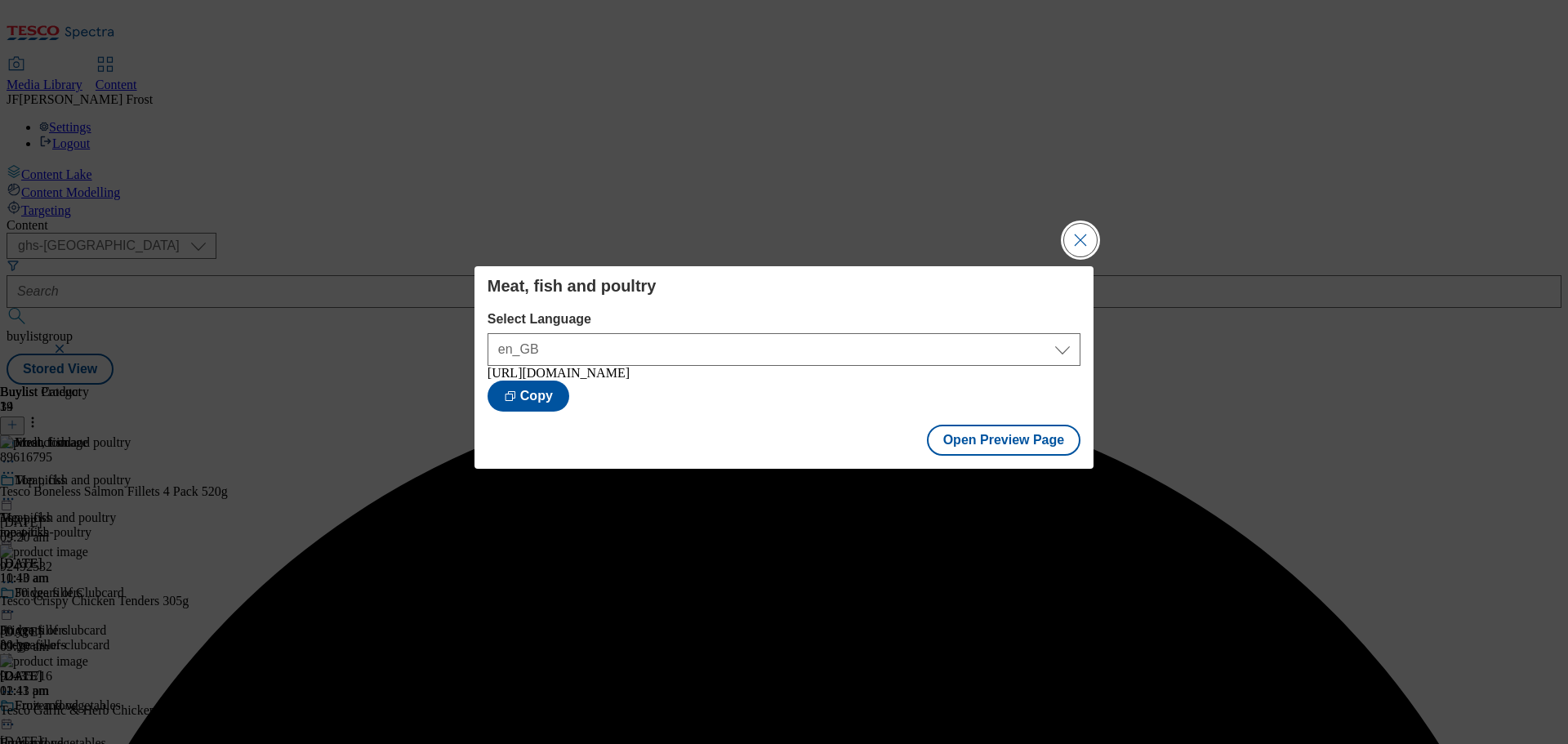
click at [1086, 233] on button "Close Modal" at bounding box center [1079, 240] width 32 height 32
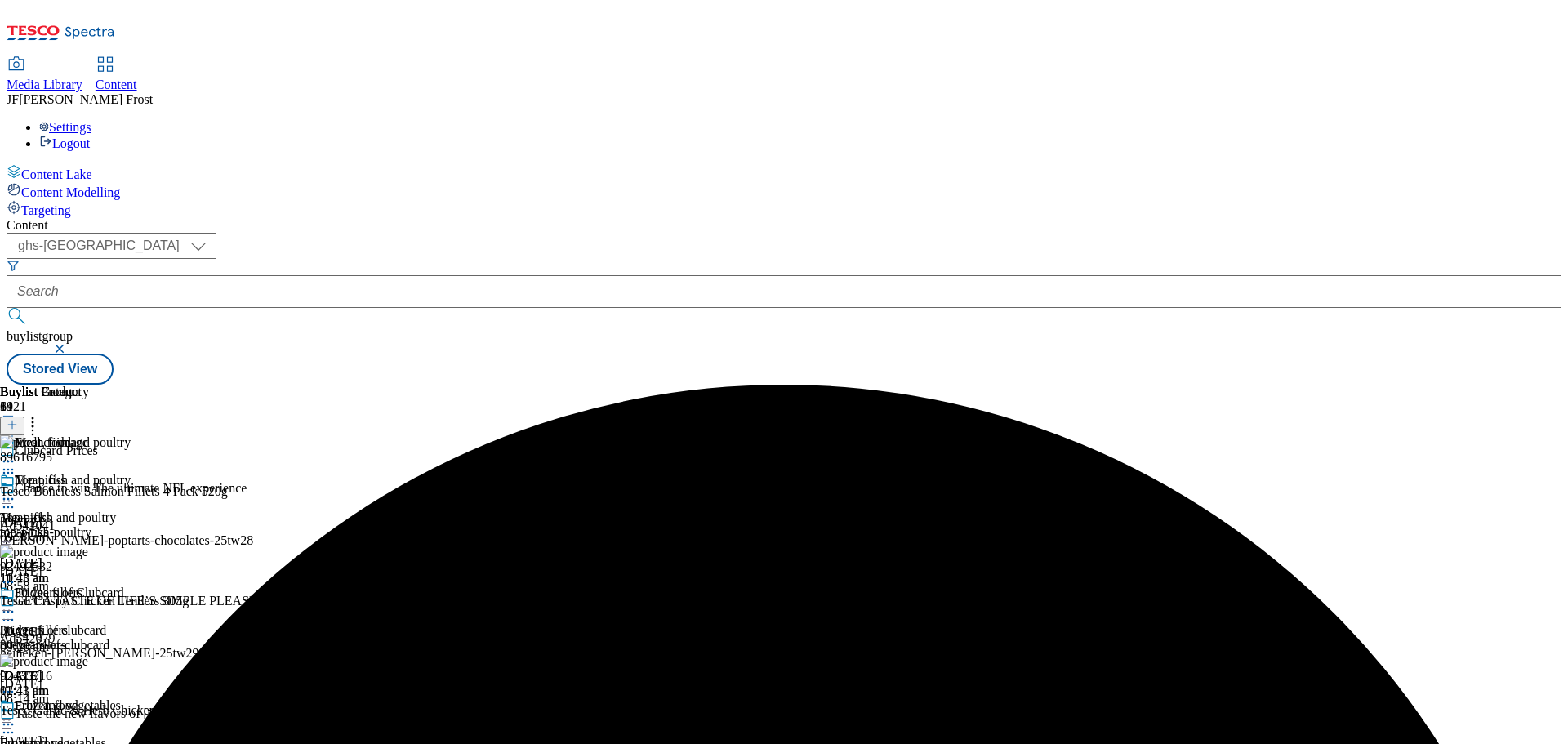
click at [17, 490] on icon at bounding box center [8, 498] width 17 height 17
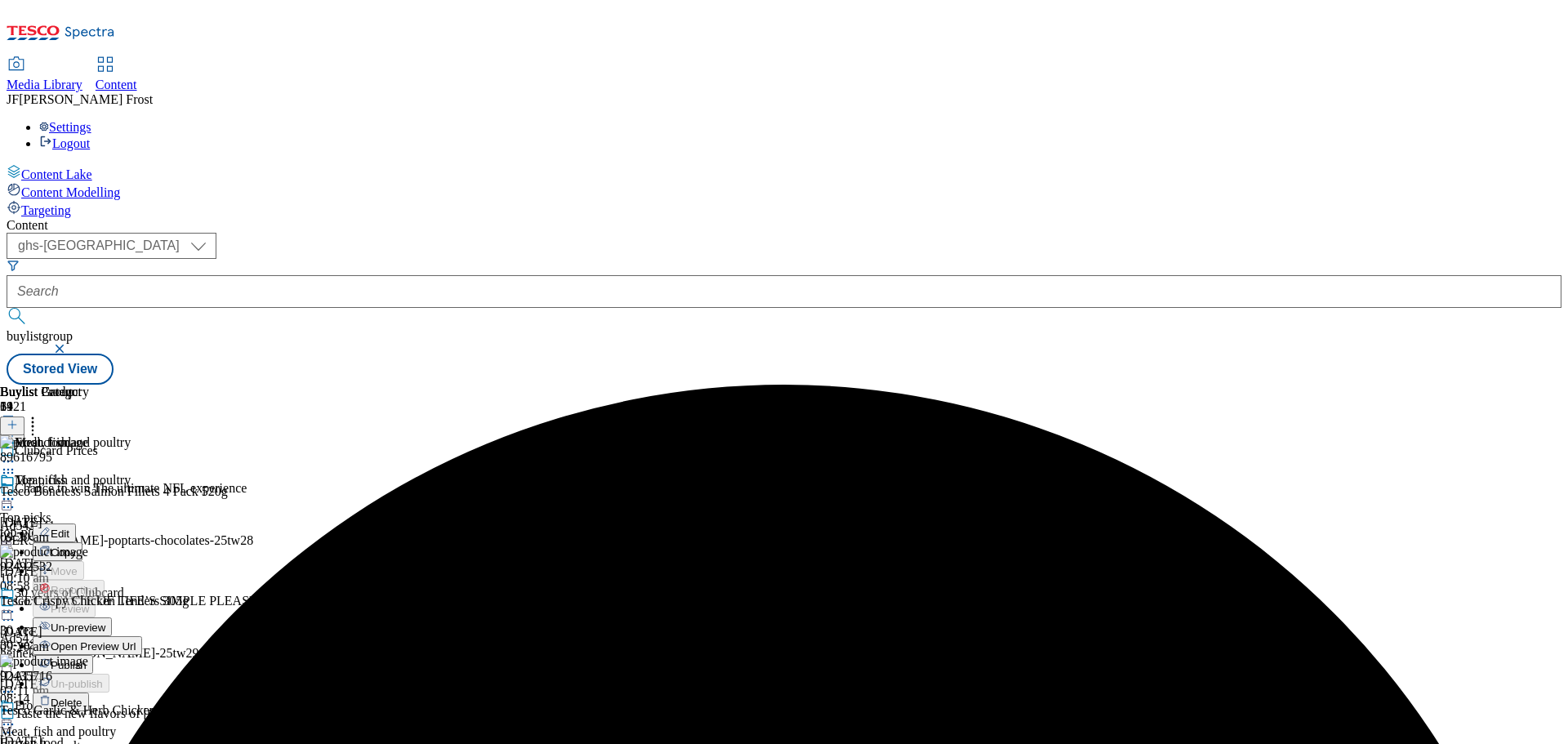
click at [87, 659] on span "Publish" at bounding box center [68, 665] width 36 height 12
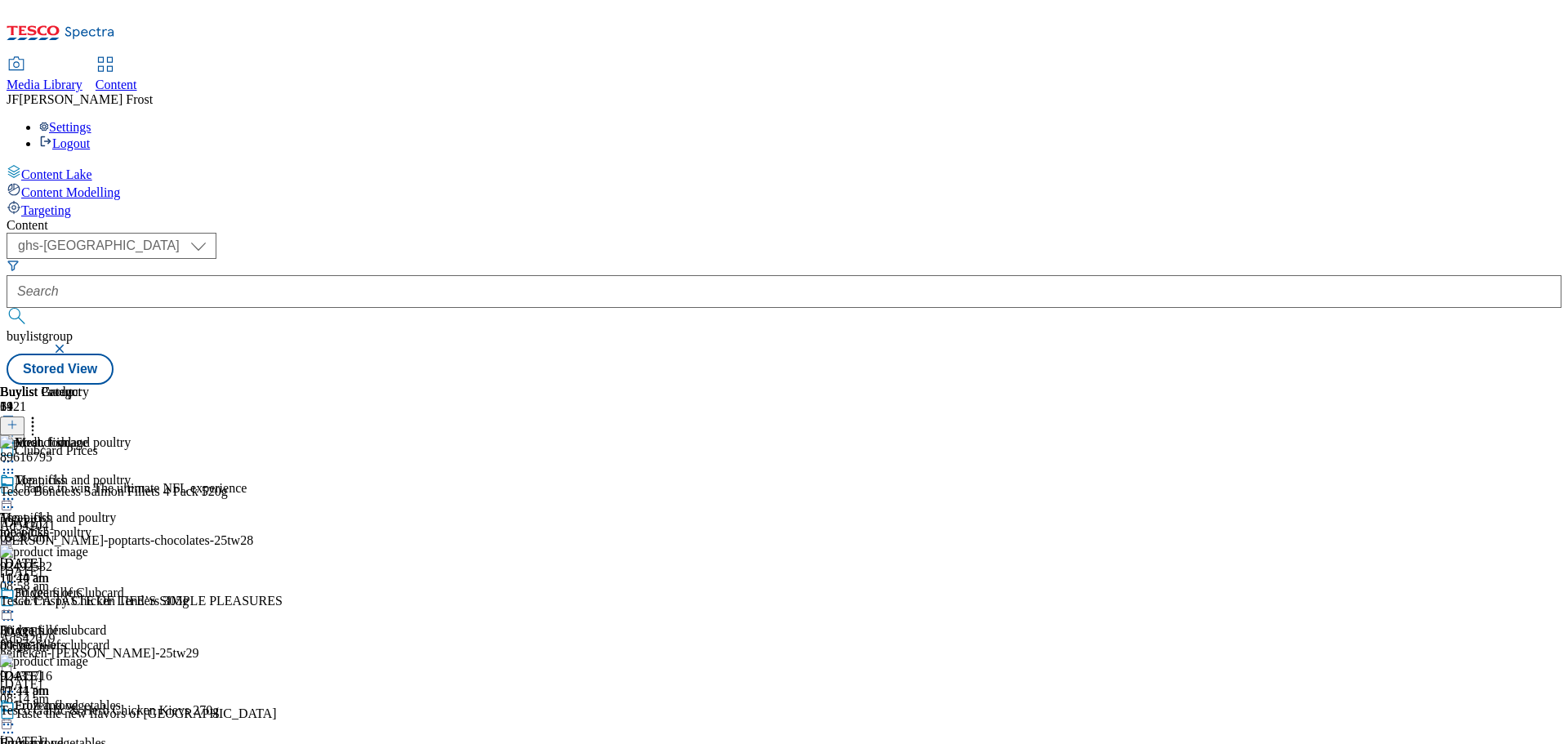
click at [17, 490] on icon at bounding box center [8, 498] width 17 height 17
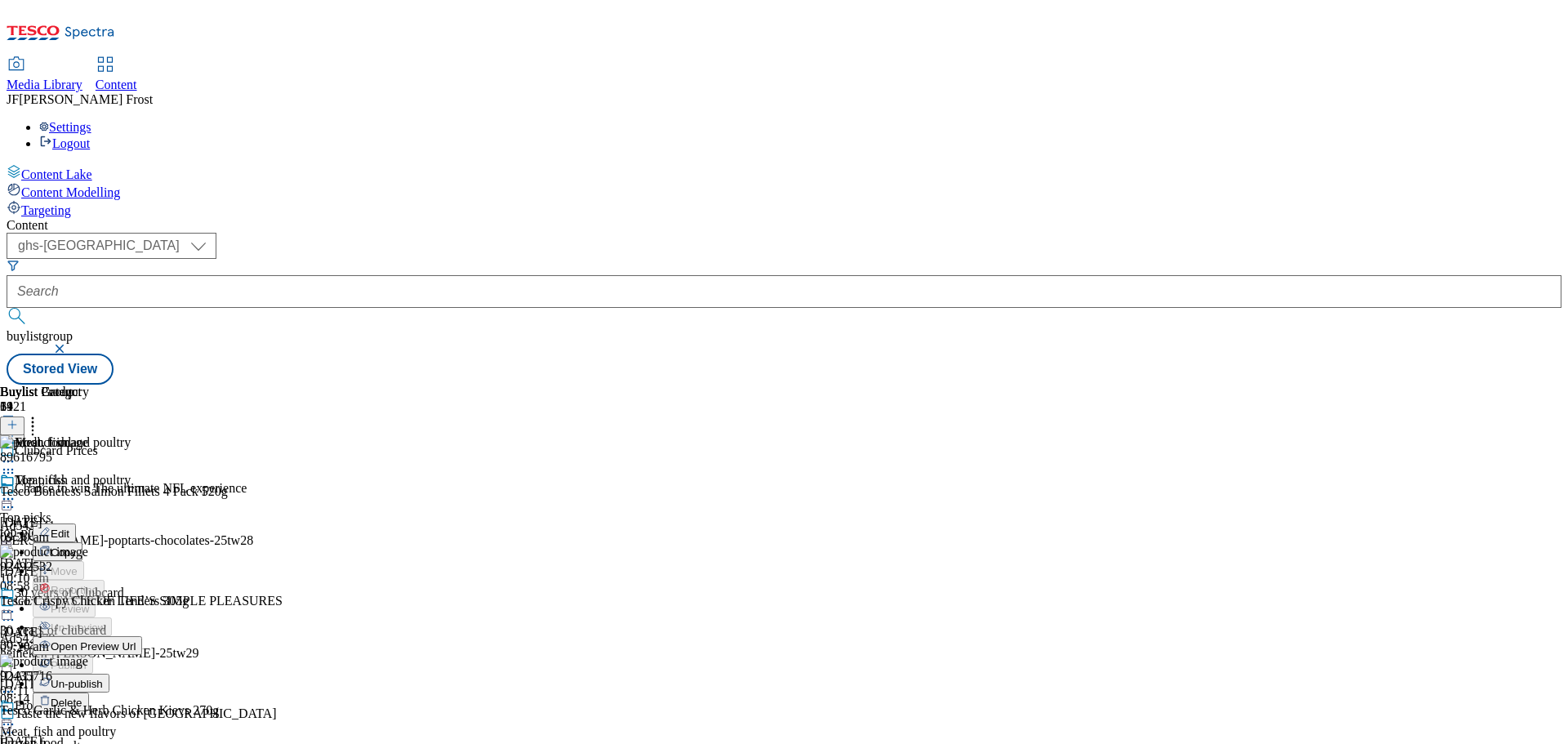
click at [17, 490] on icon at bounding box center [8, 498] width 17 height 17
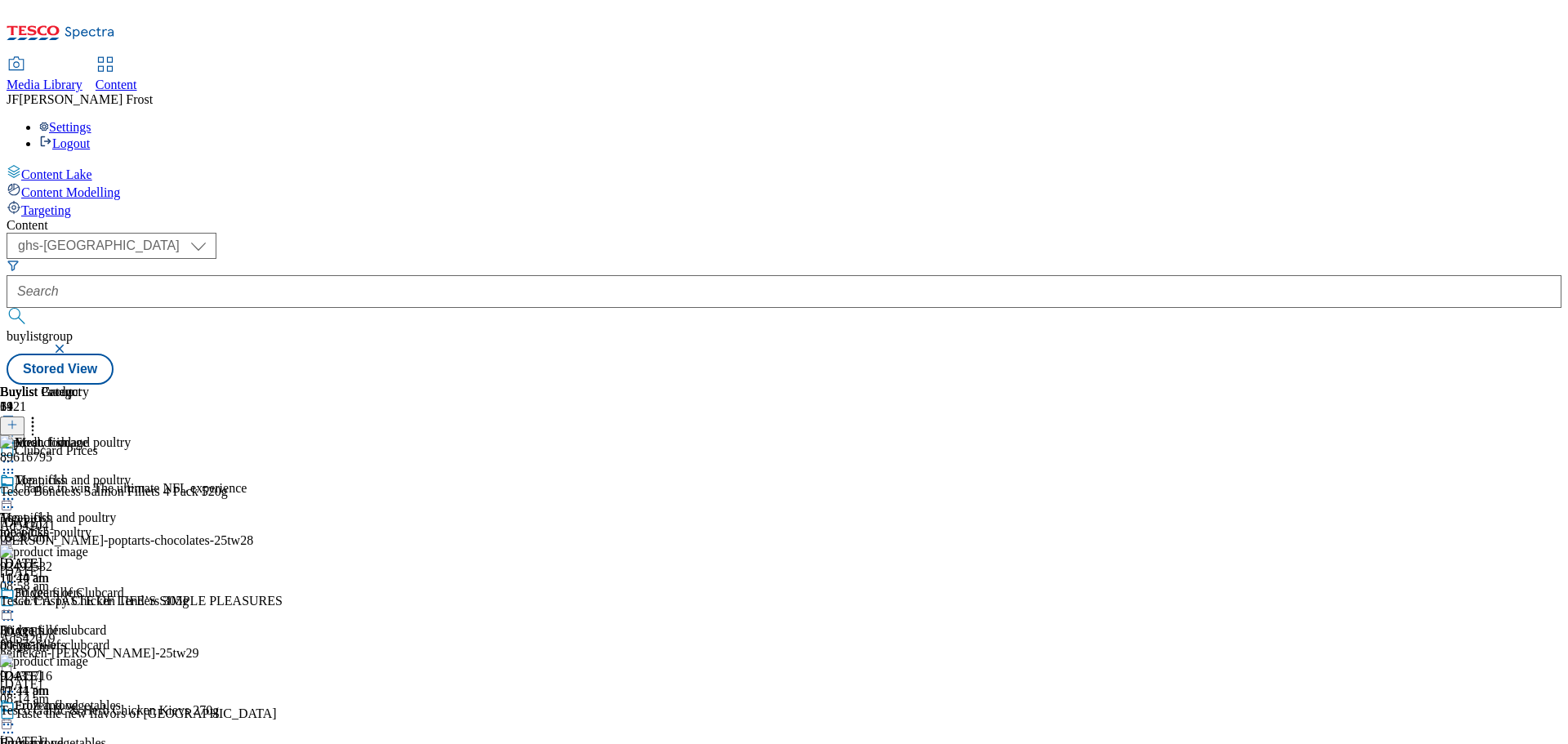
click at [1531, 120] on div "Settings Logout" at bounding box center [783, 136] width 1555 height 31
click at [90, 136] on link "Logout" at bounding box center [65, 143] width 51 height 14
